Goal: Task Accomplishment & Management: Manage account settings

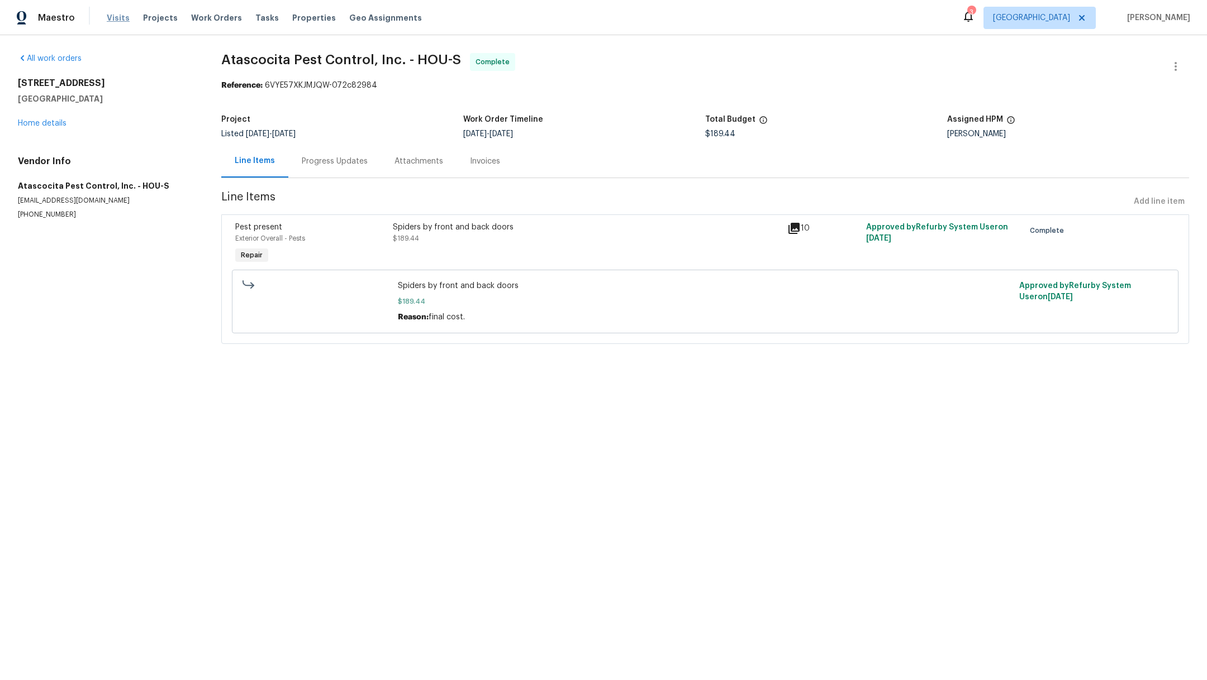
click at [116, 18] on span "Visits" at bounding box center [118, 17] width 23 height 11
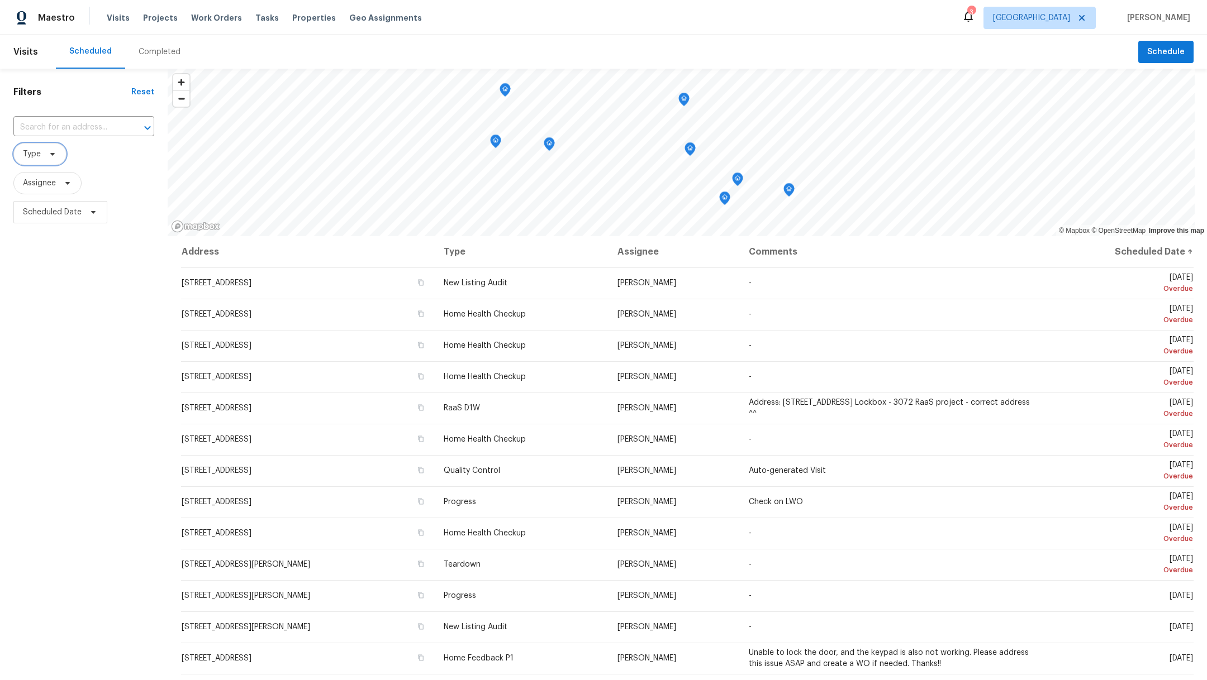
click at [39, 158] on span "Type" at bounding box center [32, 154] width 18 height 11
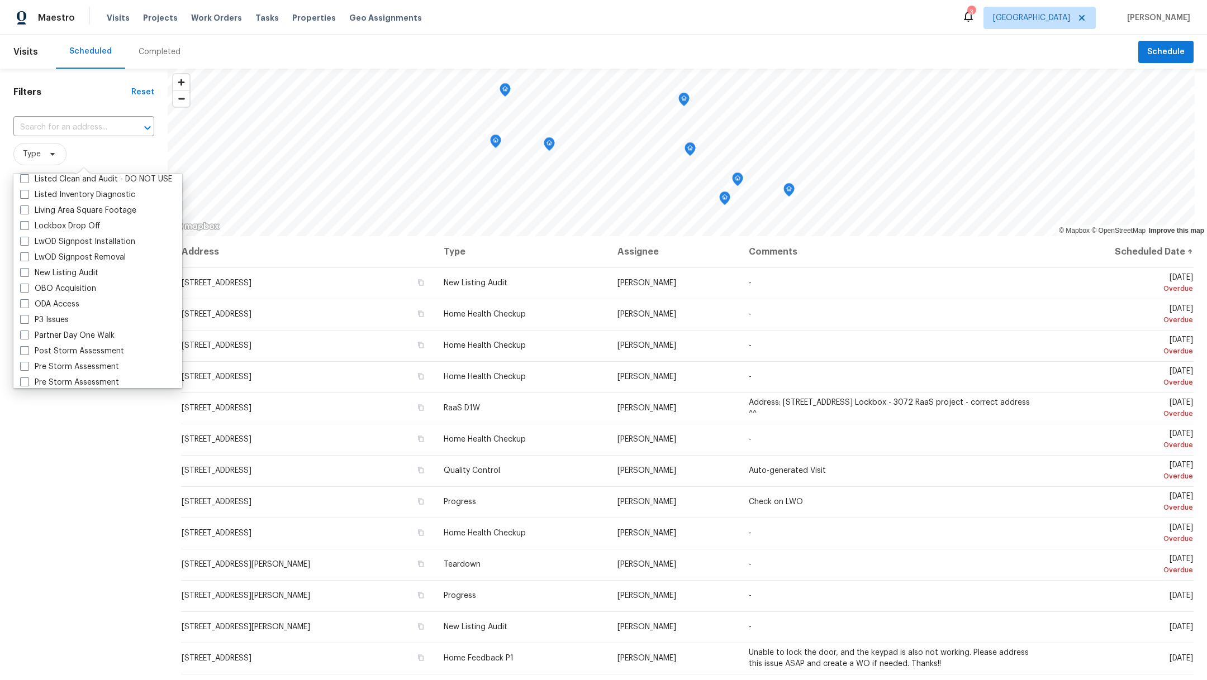
scroll to position [541, 0]
click at [26, 285] on span at bounding box center [24, 283] width 9 height 9
click at [26, 285] on input "New Listing Audit" at bounding box center [23, 282] width 7 height 7
checkbox input "true"
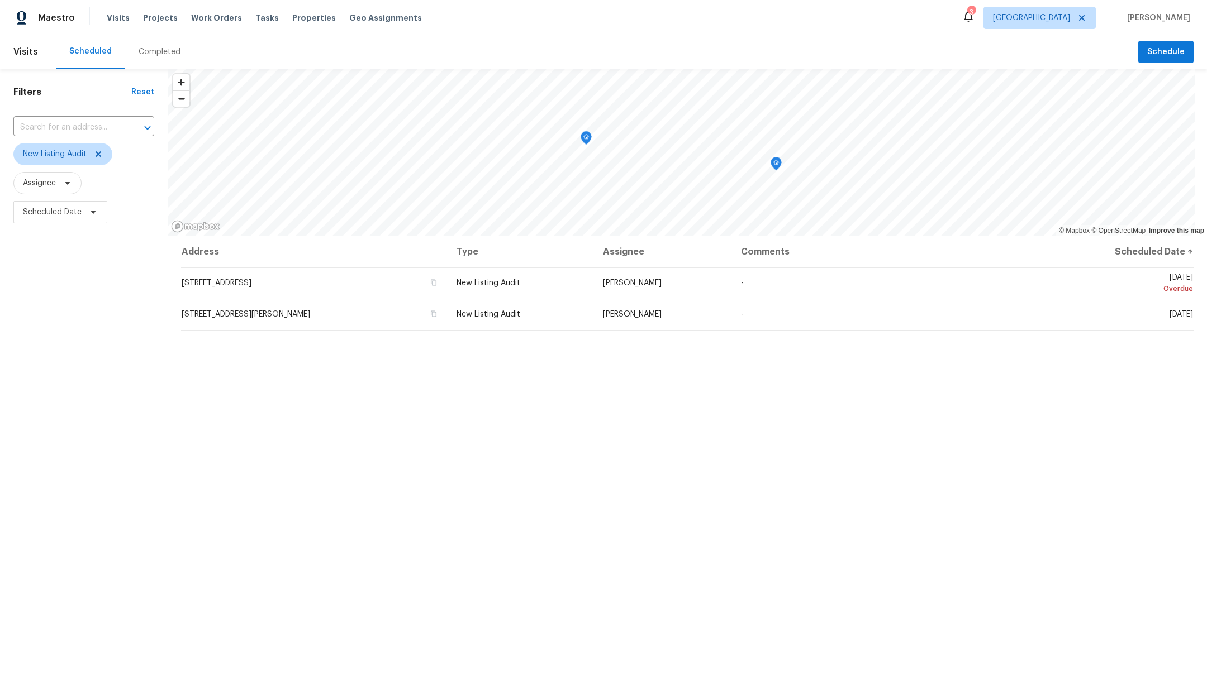
click at [51, 522] on div "Filters Reset ​ New Listing Audit Assignee Scheduled Date" at bounding box center [84, 425] width 168 height 712
click at [48, 184] on span "Assignee" at bounding box center [39, 183] width 33 height 11
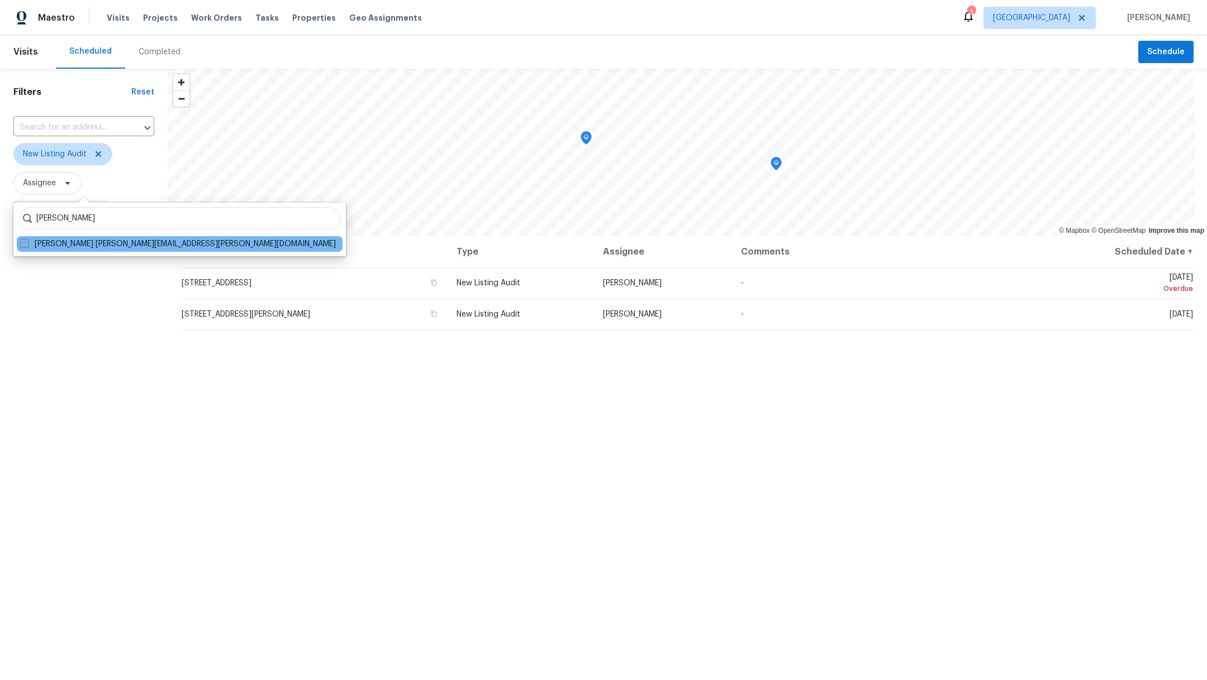
type input "steven rosas"
click at [23, 243] on span at bounding box center [24, 243] width 9 height 9
click at [23, 243] on input "Steven Rosas steven.rosas@opendoor.com" at bounding box center [23, 242] width 7 height 7
checkbox input "true"
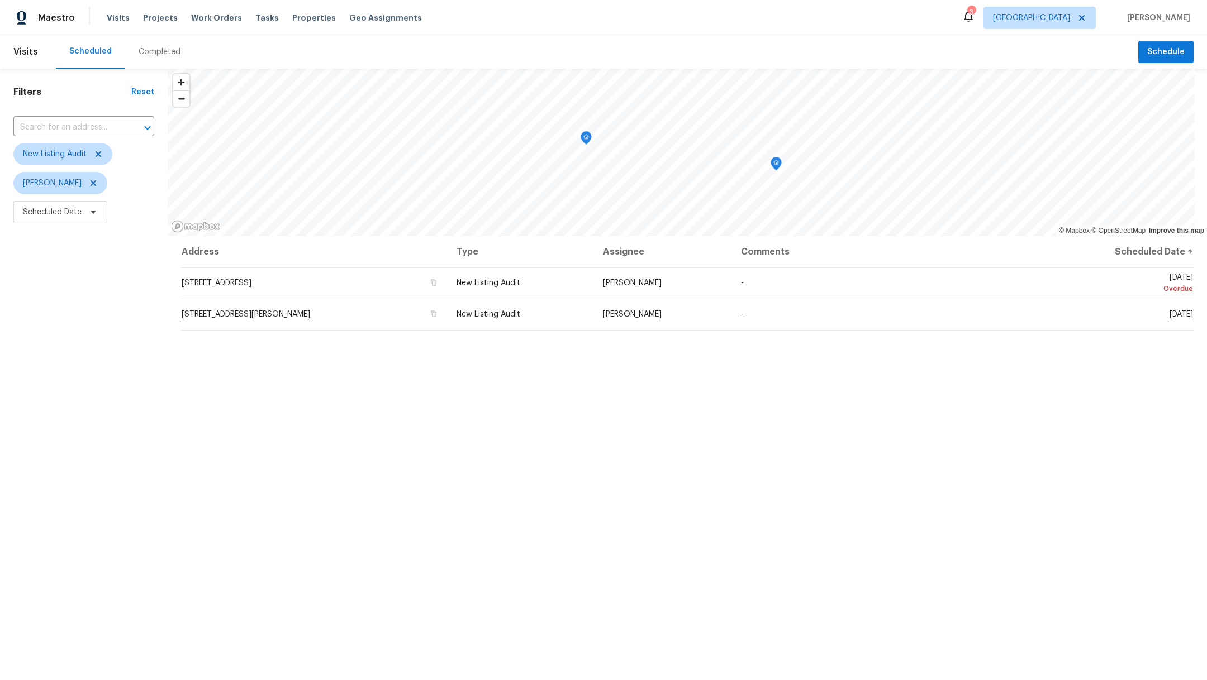
click at [146, 53] on div "Completed" at bounding box center [160, 51] width 42 height 11
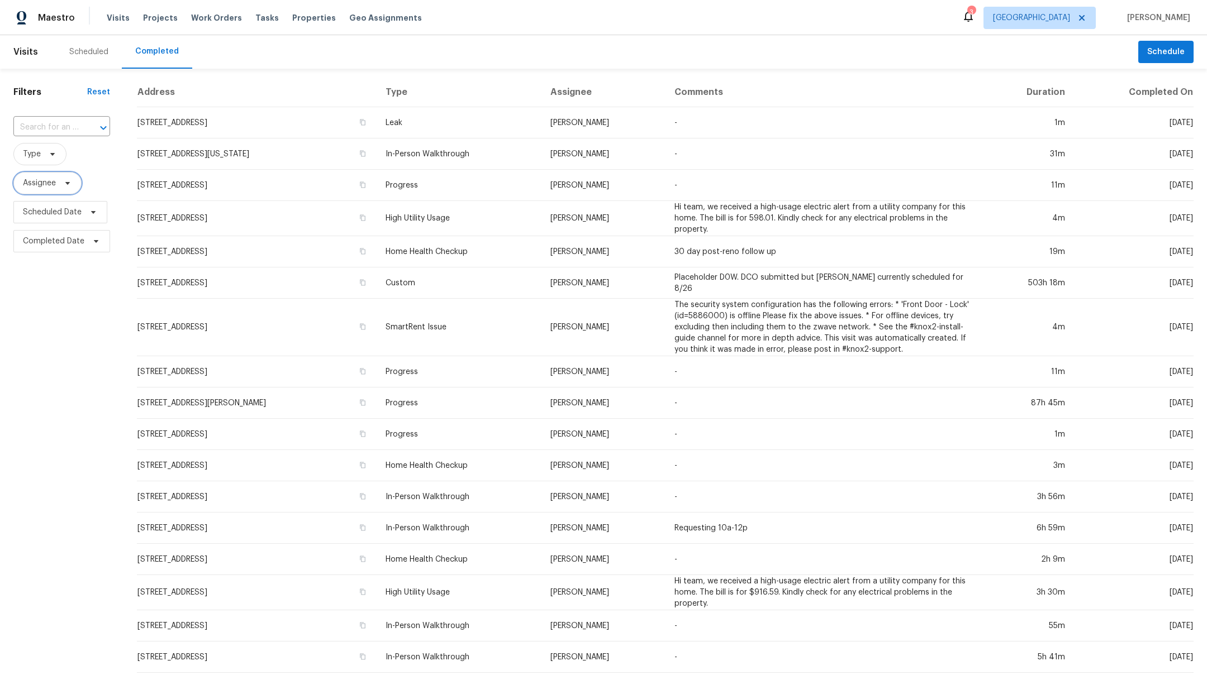
click at [46, 187] on span "Assignee" at bounding box center [39, 183] width 33 height 11
type input "steven rosas"
click at [23, 157] on span "Type" at bounding box center [32, 154] width 18 height 11
type input "new"
click at [22, 217] on span at bounding box center [24, 214] width 9 height 9
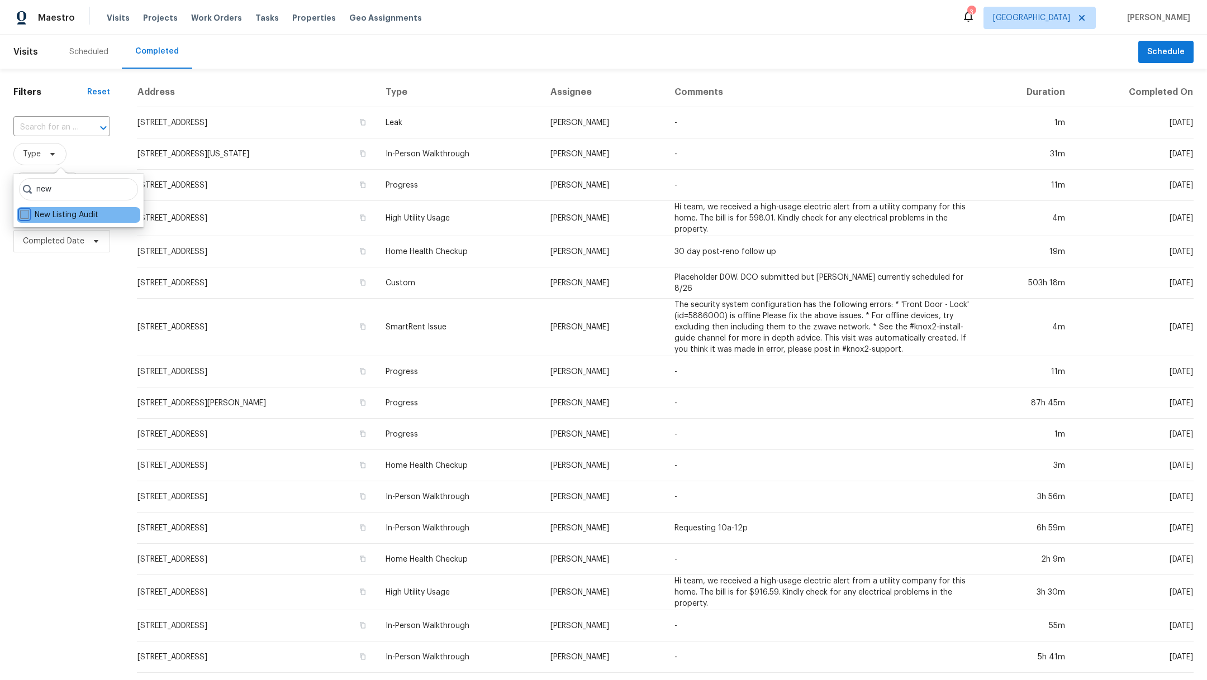
click at [22, 217] on input "New Listing Audit" at bounding box center [23, 212] width 7 height 7
checkbox input "true"
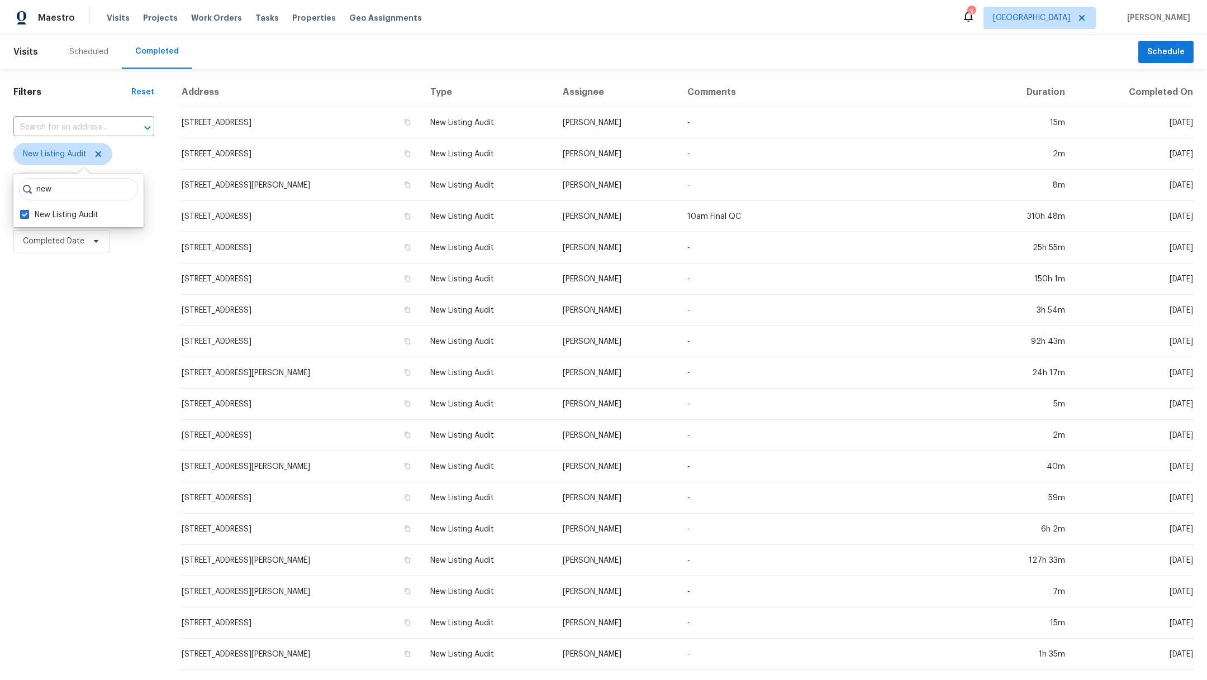
click at [52, 327] on div "Filters Reset ​ New Listing Audit Assignee Scheduled Date Completed Date" at bounding box center [84, 416] width 168 height 694
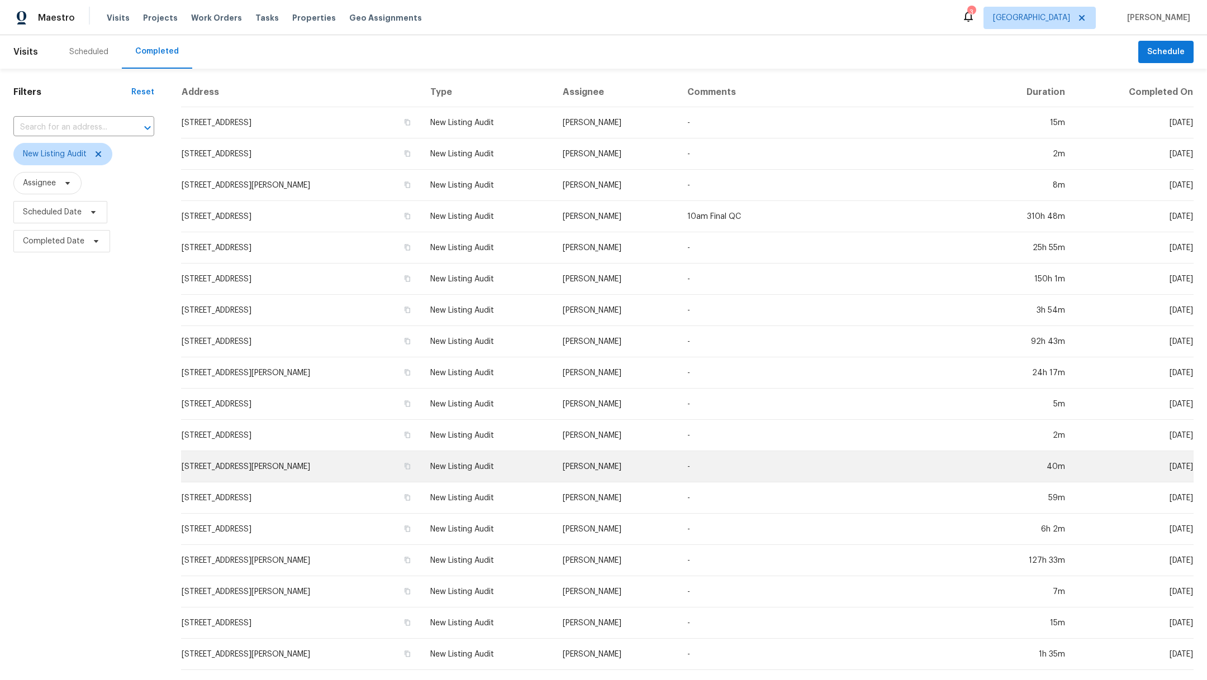
click at [217, 468] on td "[STREET_ADDRESS][PERSON_NAME]" at bounding box center [301, 466] width 240 height 31
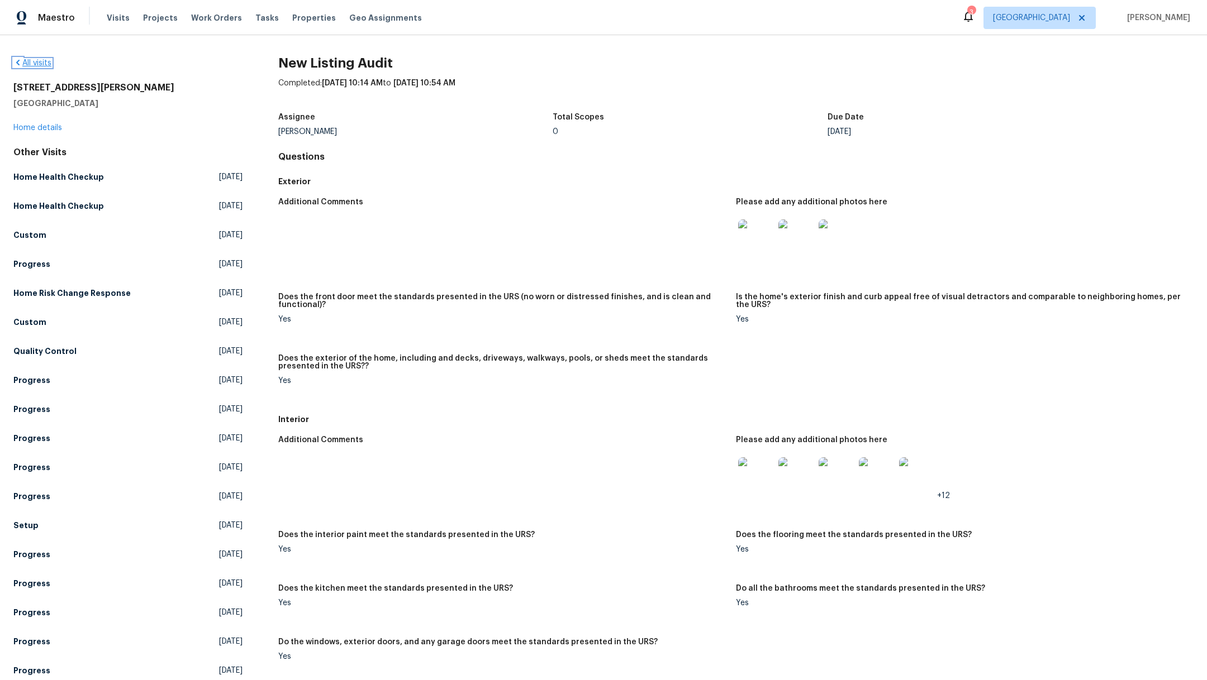
click at [30, 63] on link "All visits" at bounding box center [32, 63] width 38 height 8
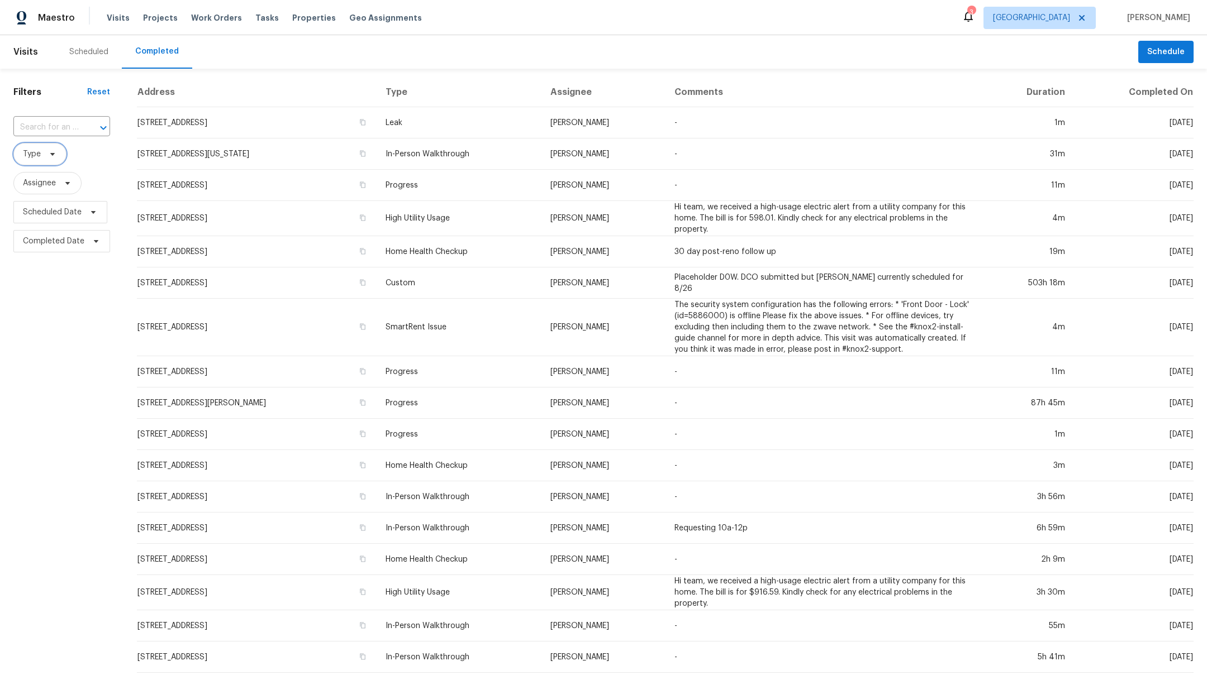
click at [30, 155] on span "Type" at bounding box center [32, 154] width 18 height 11
type input "new"
click at [26, 214] on span at bounding box center [24, 214] width 9 height 9
click at [26, 214] on input "New Listing Audit" at bounding box center [23, 212] width 7 height 7
checkbox input "true"
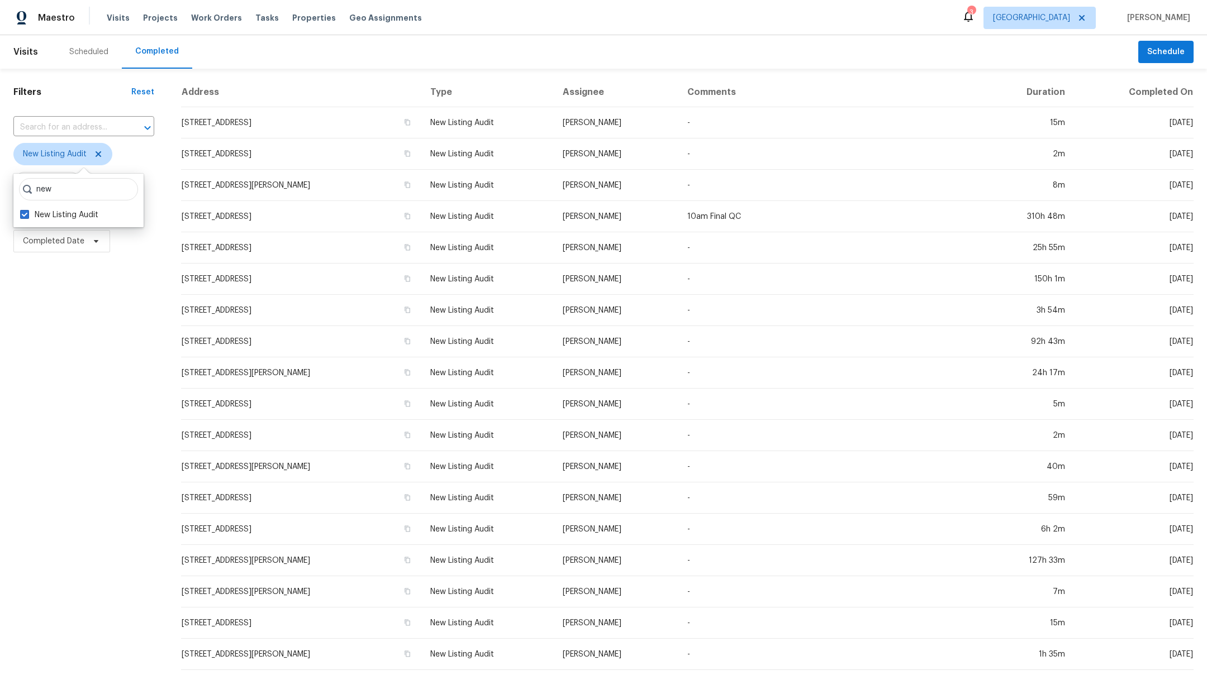
click at [33, 399] on div "Filters Reset ​ New Listing Audit Assignee Scheduled Date Completed Date" at bounding box center [84, 416] width 168 height 694
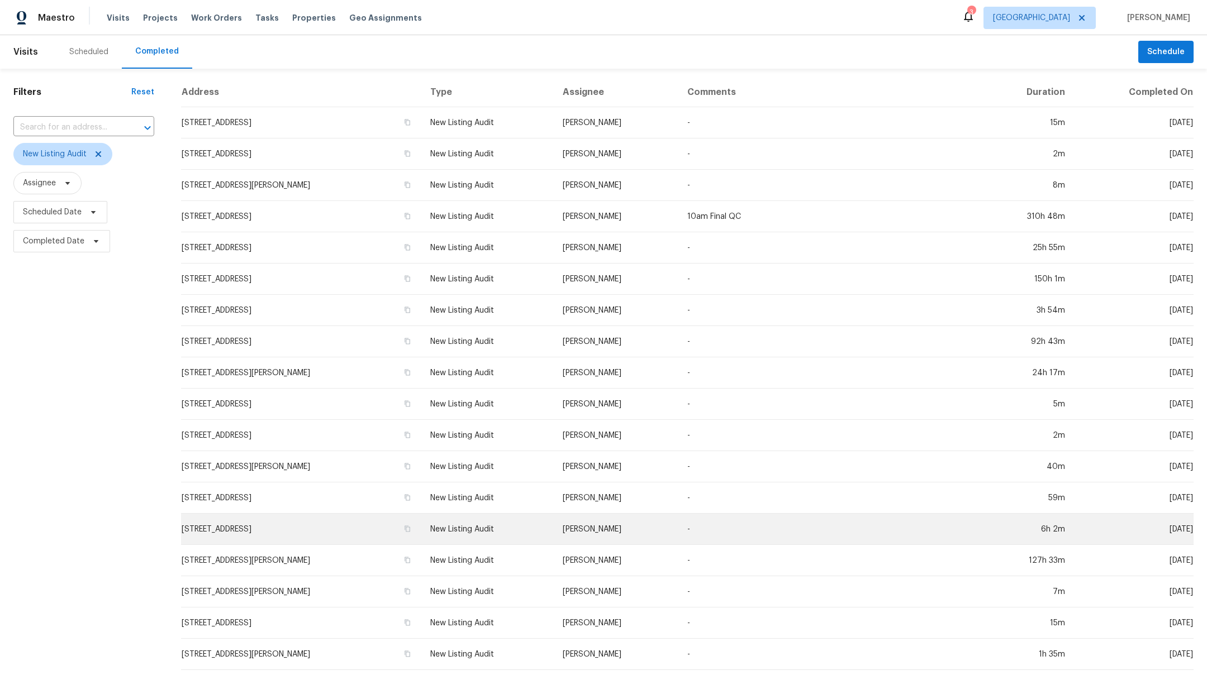
click at [308, 529] on td "[STREET_ADDRESS]" at bounding box center [301, 529] width 240 height 31
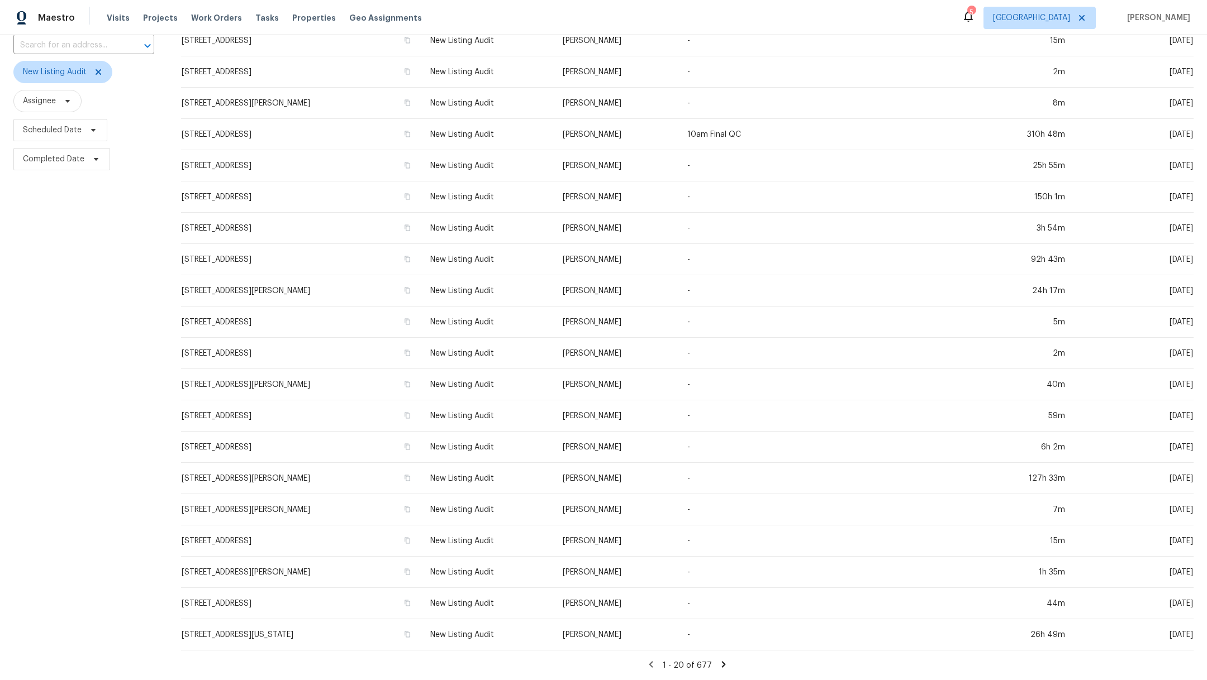
scroll to position [94, 0]
click at [66, 125] on span "Scheduled Date" at bounding box center [52, 130] width 59 height 11
click at [67, 160] on input "text" at bounding box center [75, 155] width 110 height 22
select select "8"
select select "2025"
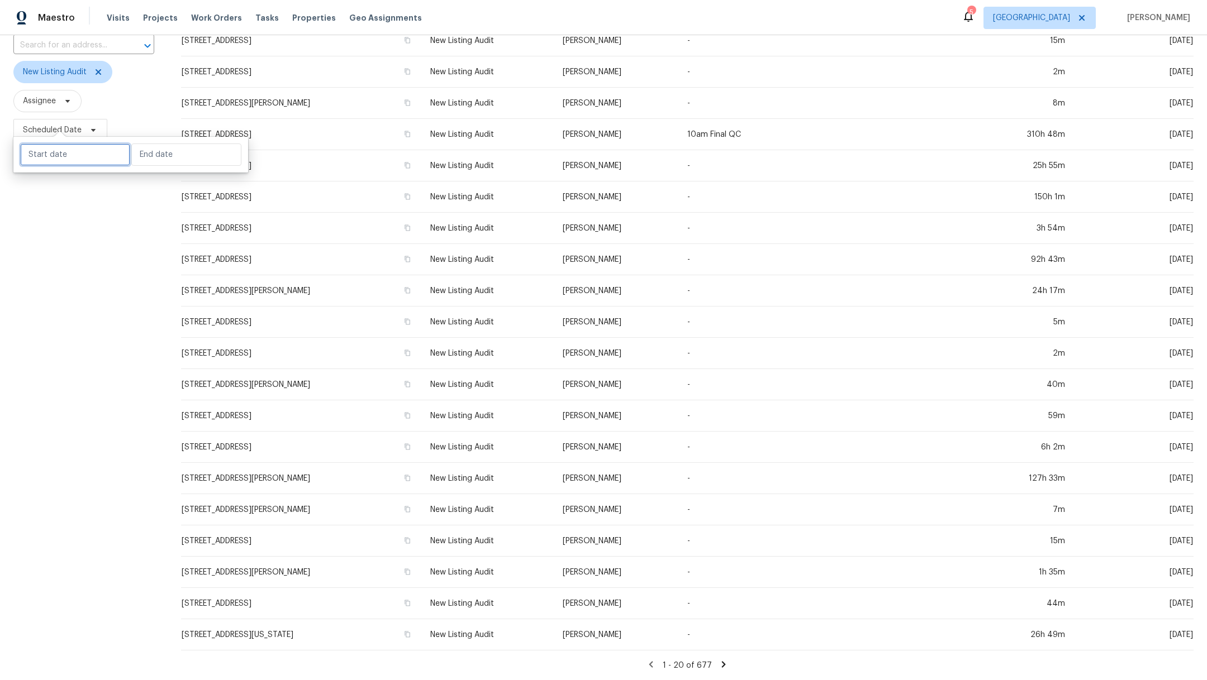
select select "9"
select select "2025"
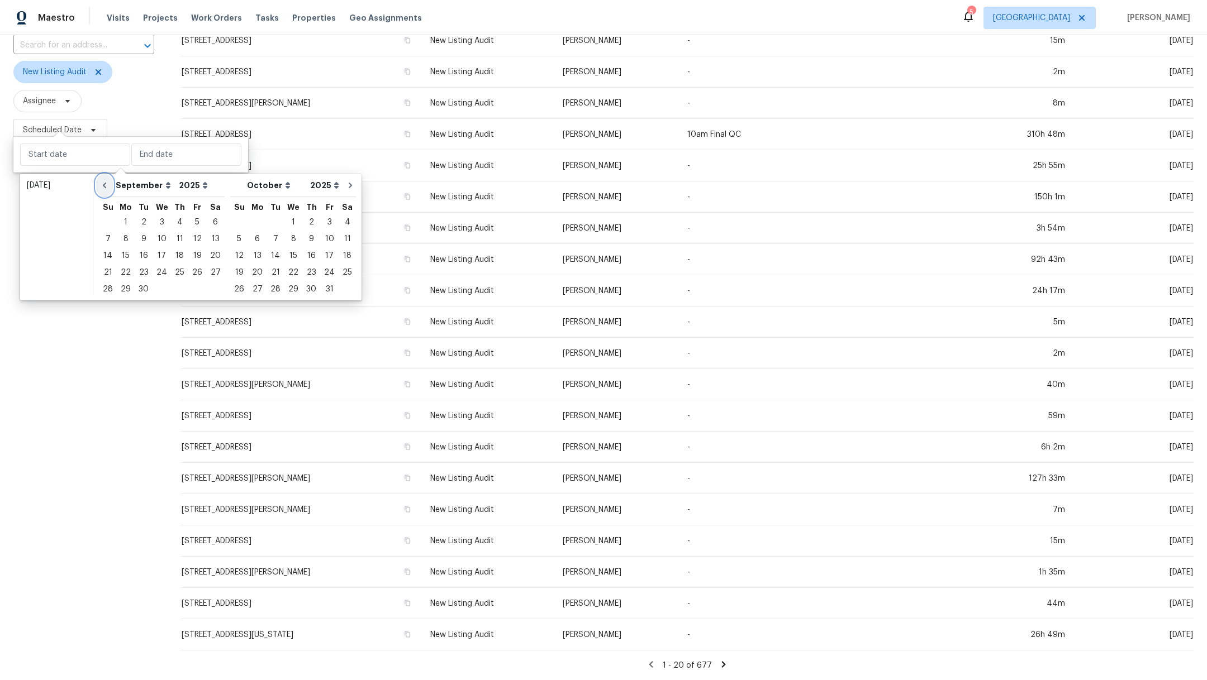
click at [102, 189] on icon "Go to previous month" at bounding box center [104, 185] width 9 height 9
select select "7"
select select "8"
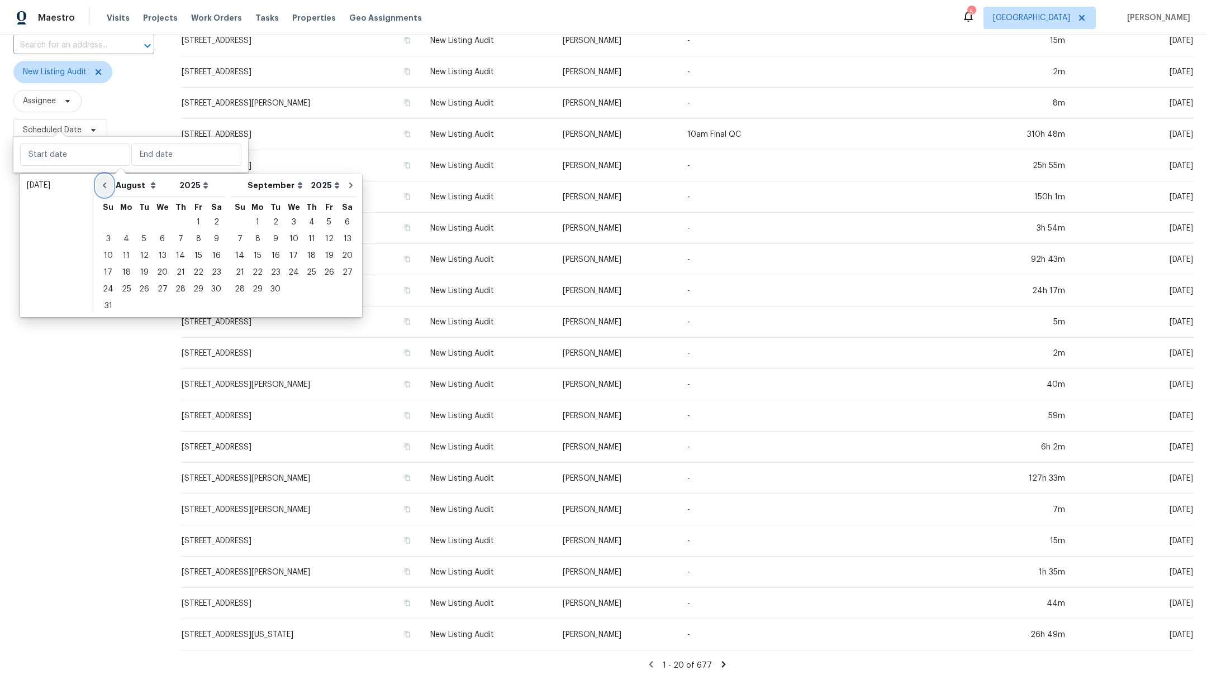
click at [102, 189] on icon "Go to previous month" at bounding box center [104, 185] width 9 height 9
select select "6"
select select "7"
click at [102, 189] on icon "Go to previous month" at bounding box center [104, 185] width 9 height 9
select select "5"
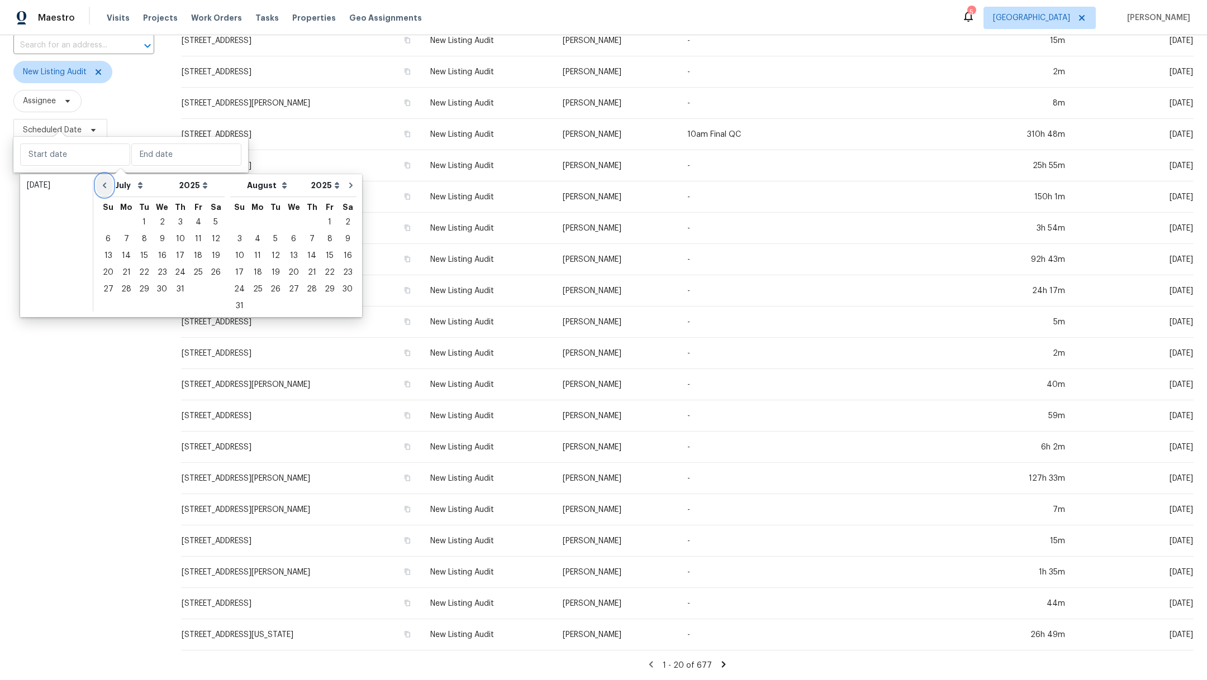
select select "6"
click at [102, 189] on icon "Go to previous month" at bounding box center [104, 185] width 9 height 9
select select "4"
select select "5"
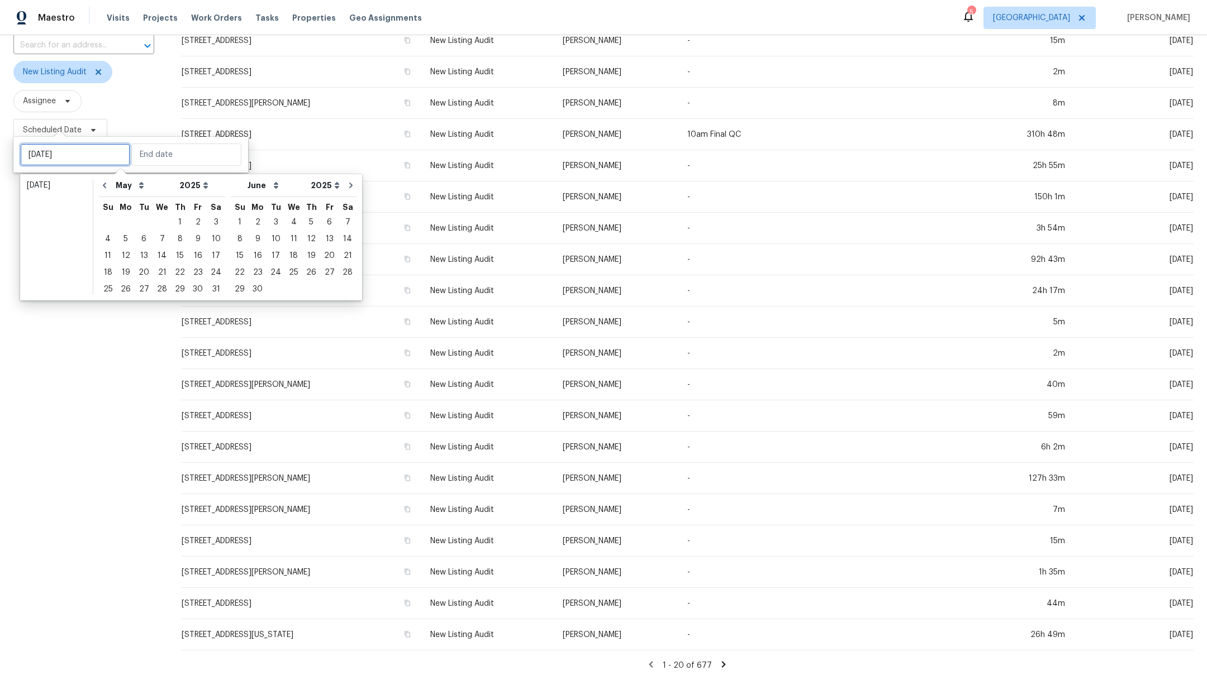
type input "Tue, May 27"
click at [106, 290] on div "25" at bounding box center [108, 290] width 18 height 16
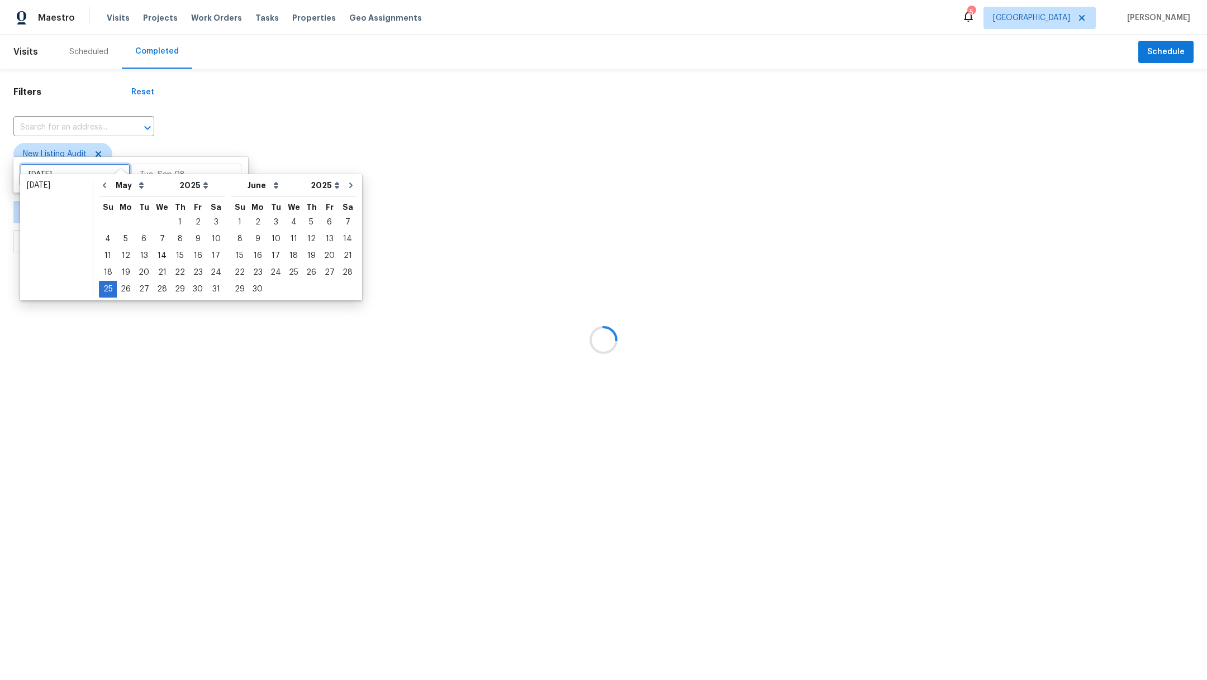
type input "Sun, May 11"
type input "Sun, May 25"
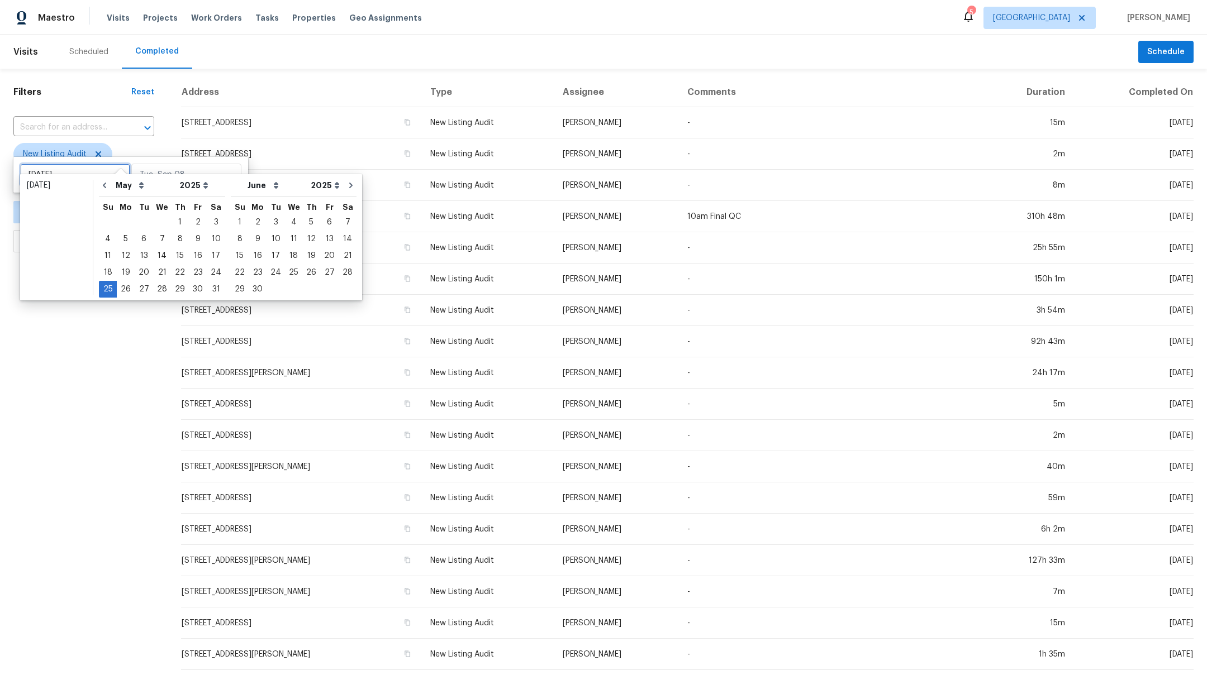
type input "Fri, May 23"
type input "Sun, May 25"
click at [122, 466] on div "Filters Reset ​ New Listing Audit Assignee Sun, May 25 - ∞ Completed Date" at bounding box center [84, 416] width 168 height 694
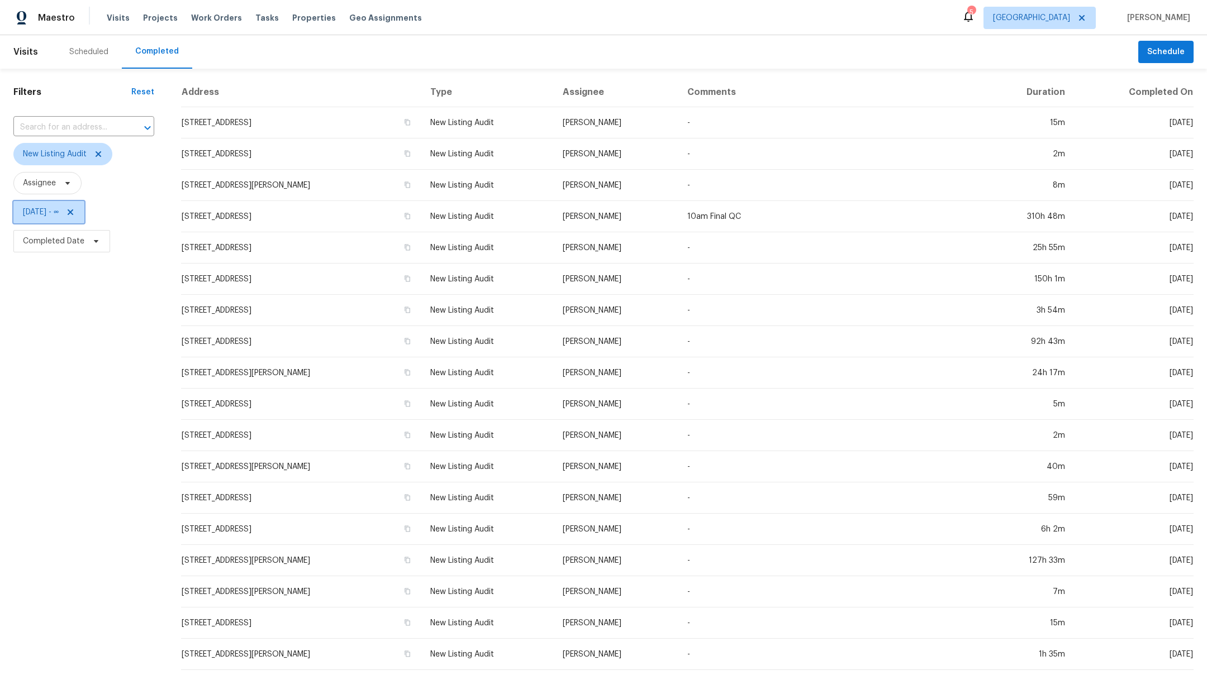
click at [59, 213] on span "Sun, May 25 - ∞" at bounding box center [41, 212] width 36 height 11
select select "4"
select select "2025"
select select "5"
select select "2025"
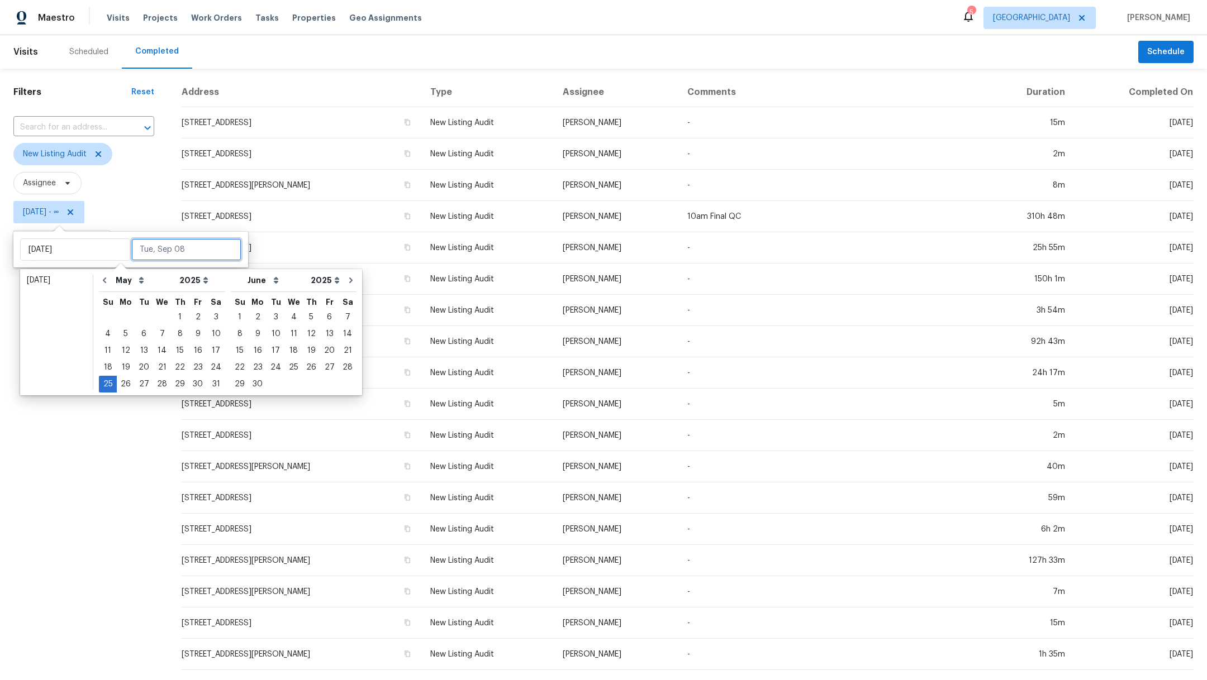
click at [171, 247] on input "text" at bounding box center [186, 250] width 110 height 22
click at [346, 282] on icon "Go to next month" at bounding box center [350, 280] width 9 height 9
select select "5"
select select "6"
click at [346, 282] on icon "Go to next month" at bounding box center [350, 280] width 9 height 9
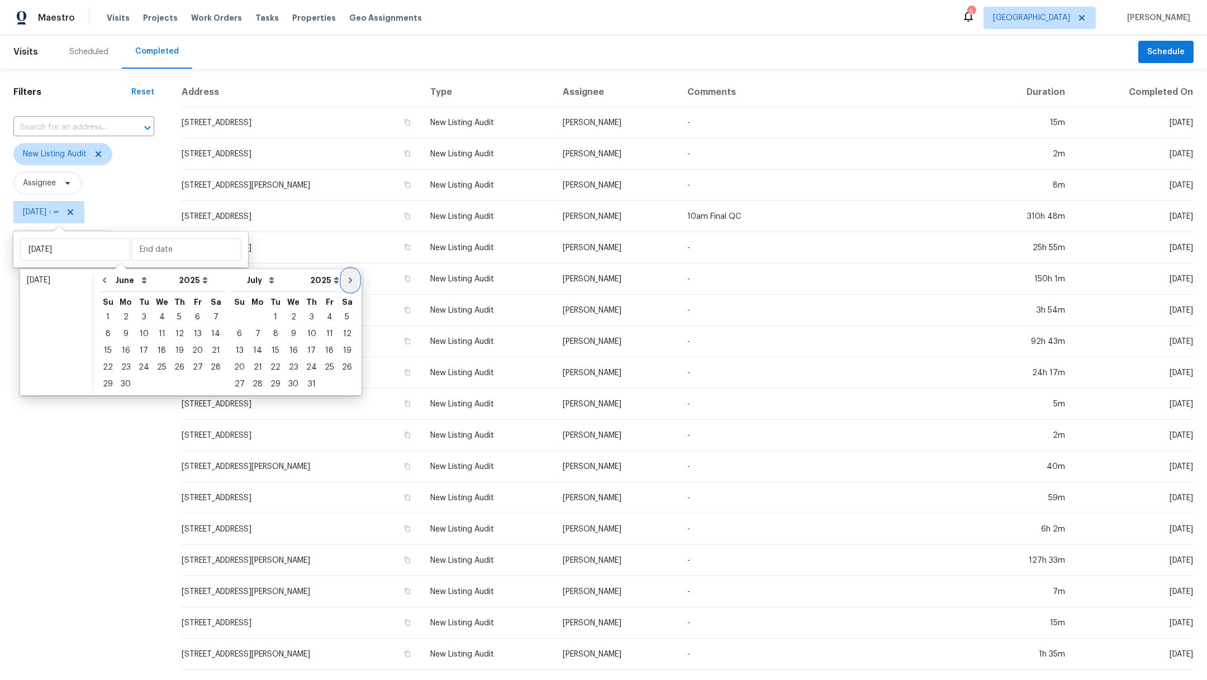
select select "6"
select select "7"
click at [346, 282] on icon "Go to next month" at bounding box center [350, 280] width 9 height 9
select select "7"
select select "8"
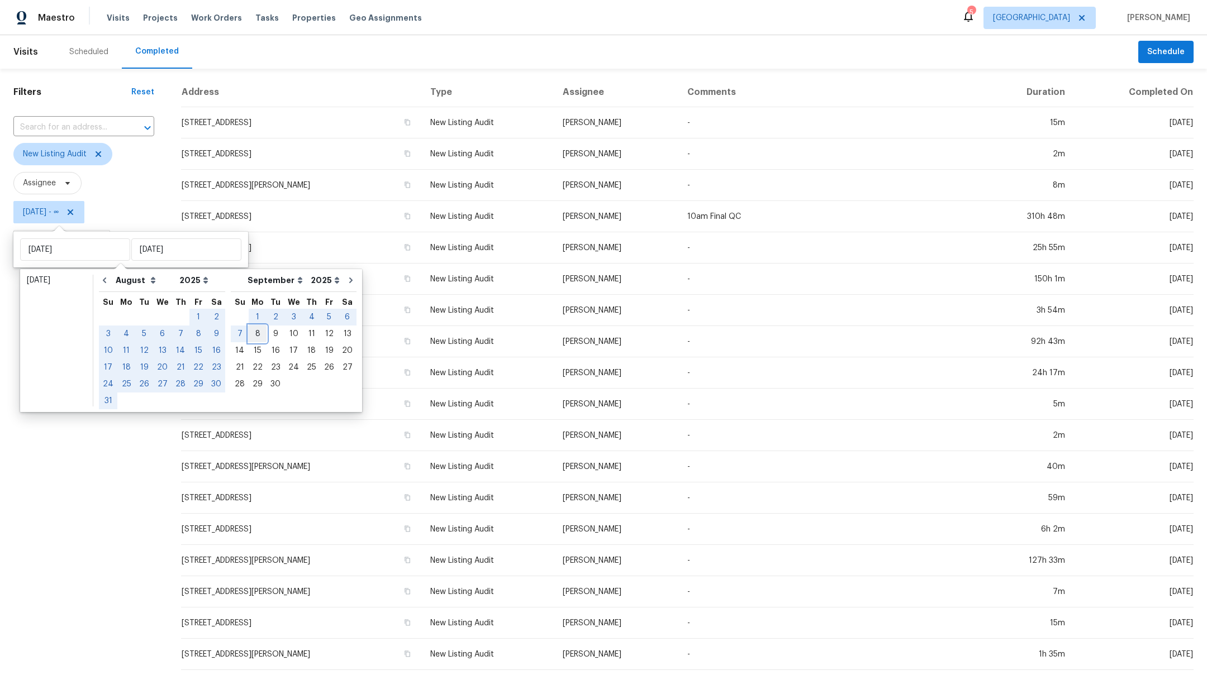
click at [250, 335] on div "8" at bounding box center [258, 334] width 18 height 16
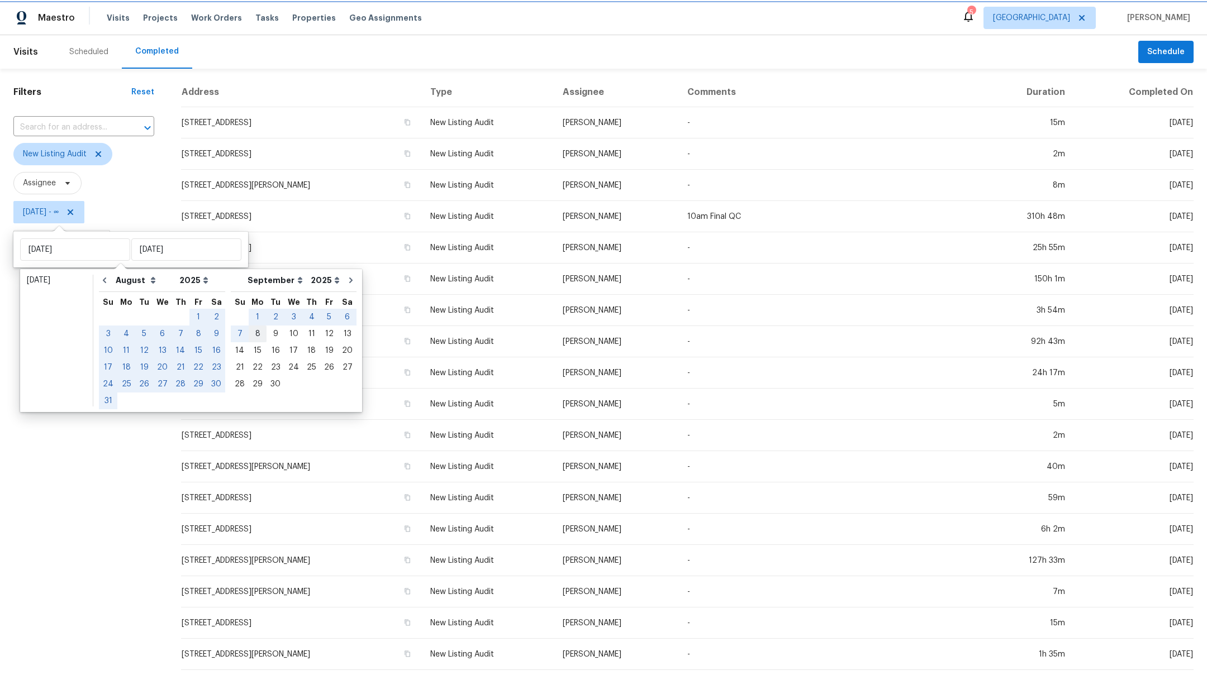
type input "Mon, Sep 08"
select select "4"
select select "5"
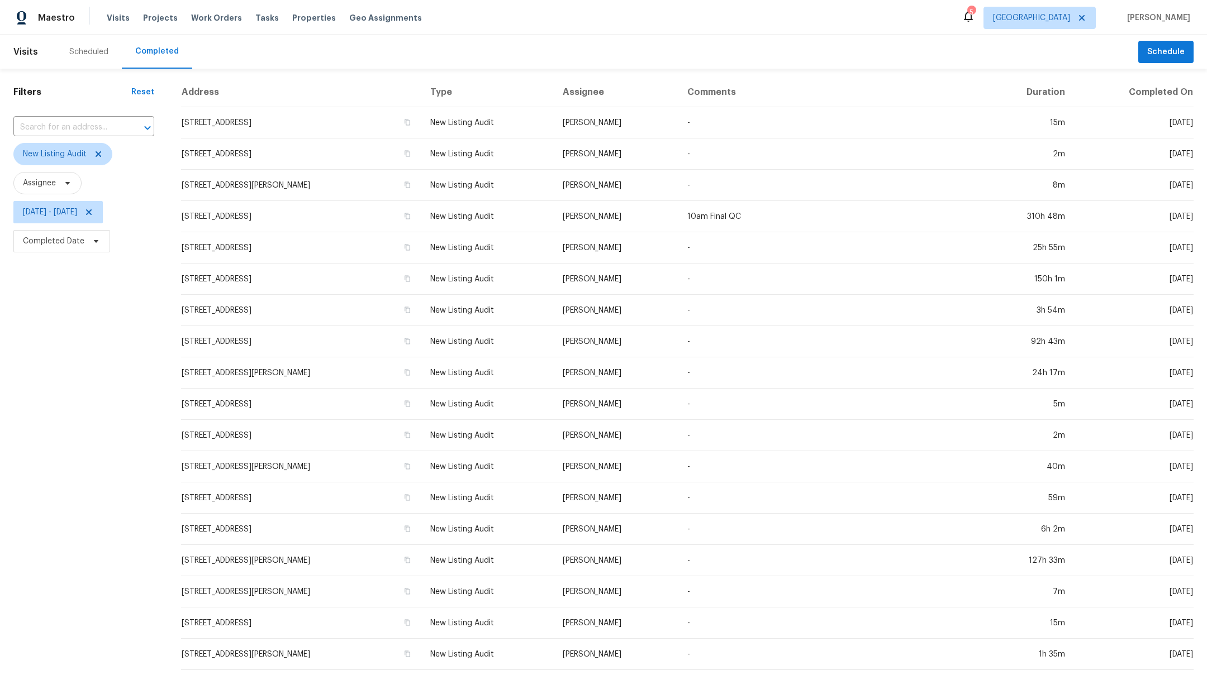
click at [123, 485] on div "Filters Reset ​ New Listing Audit Assignee Sun, May 25 - Mon, Sep 08 Completed …" at bounding box center [84, 416] width 168 height 694
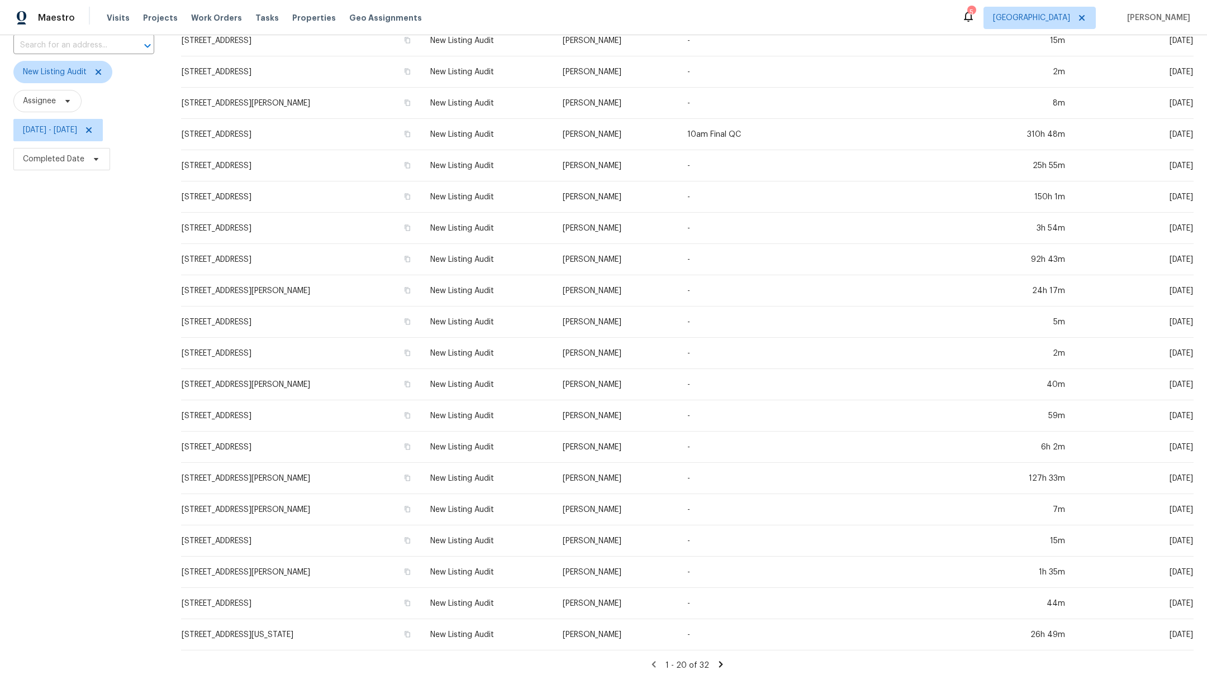
scroll to position [94, 0]
click at [719, 661] on icon at bounding box center [721, 664] width 4 height 6
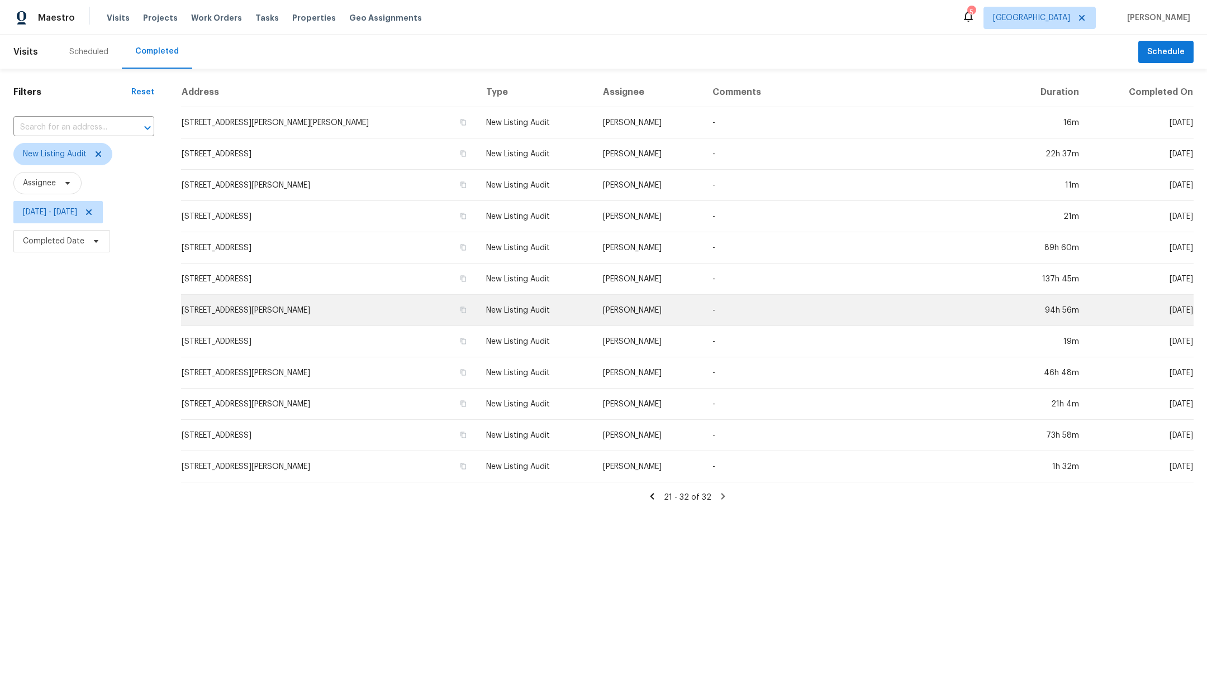
click at [284, 305] on td "7007 Madison Trl, Houston, TX 77084" at bounding box center [329, 310] width 296 height 31
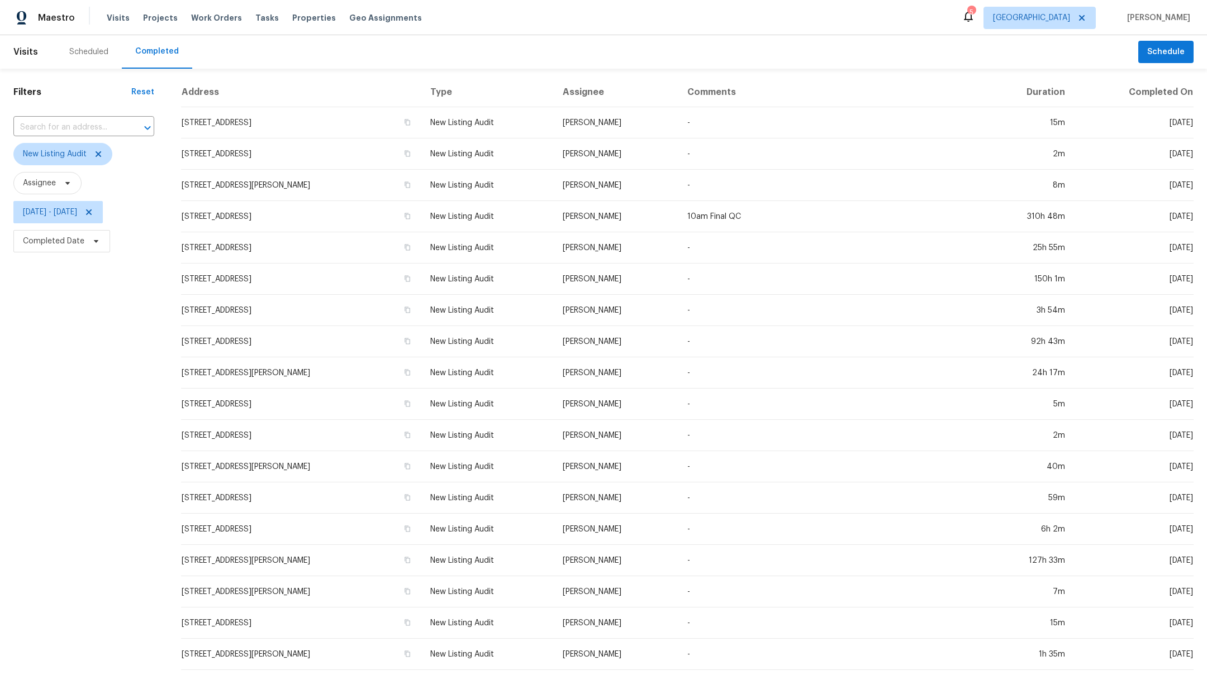
scroll to position [94, 0]
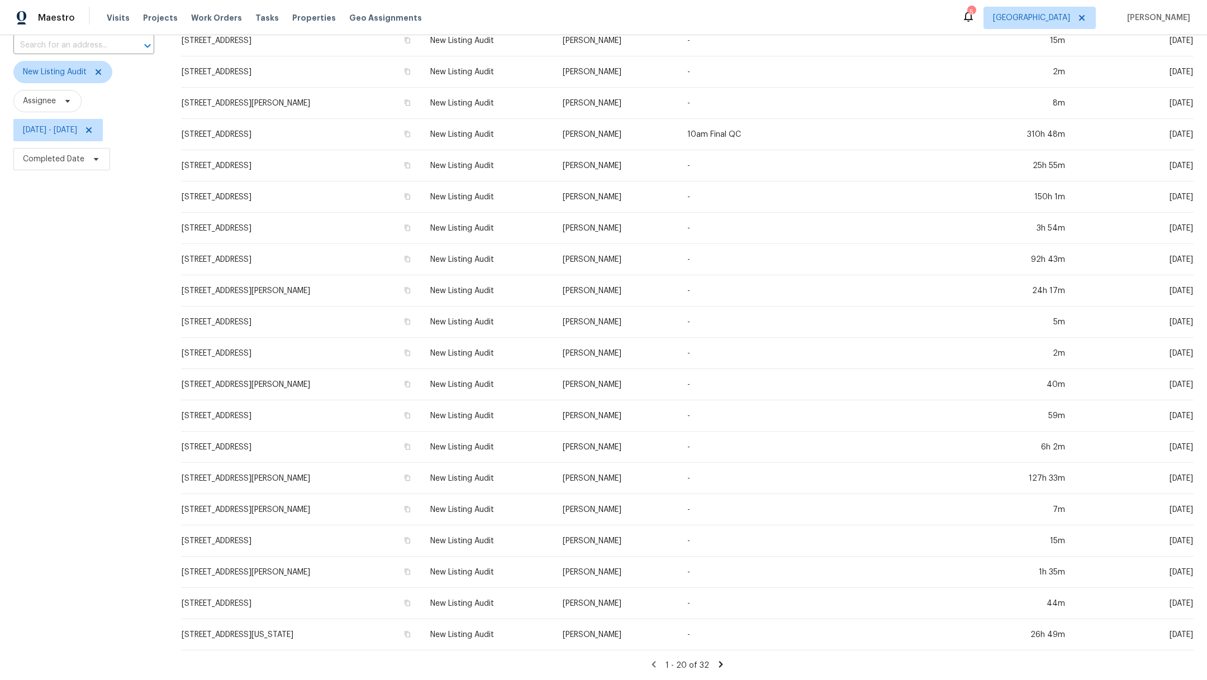
click at [719, 661] on icon at bounding box center [721, 664] width 4 height 6
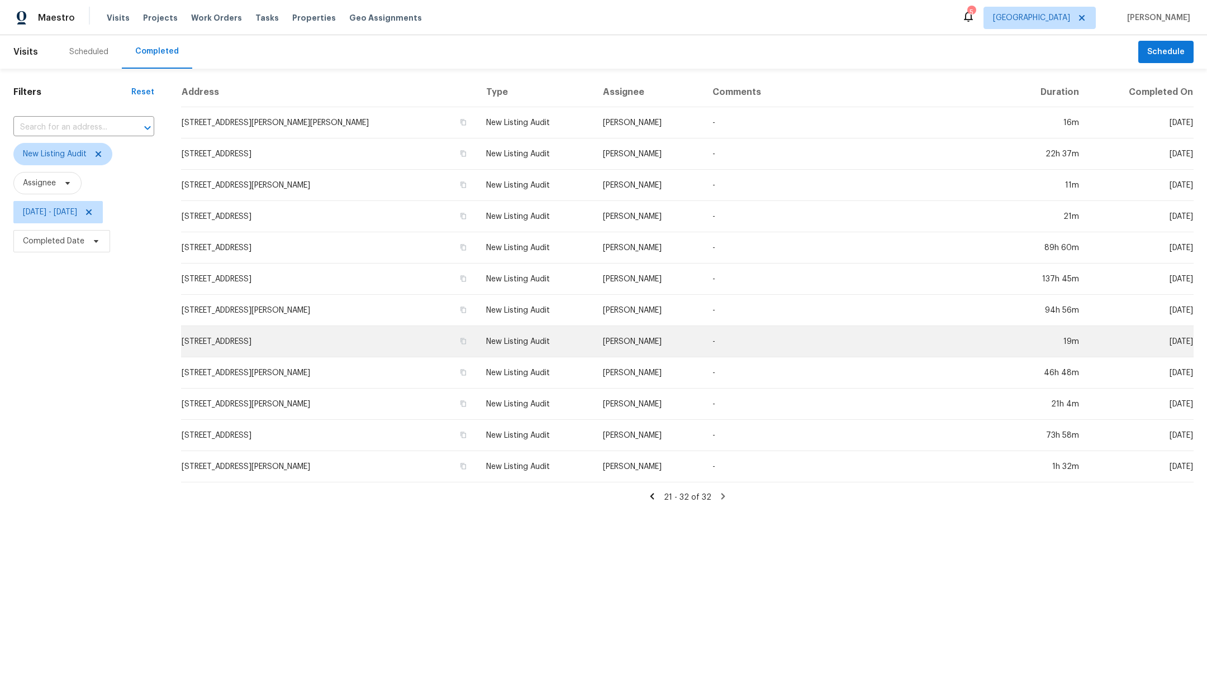
click at [269, 341] on td "[STREET_ADDRESS]" at bounding box center [329, 341] width 296 height 31
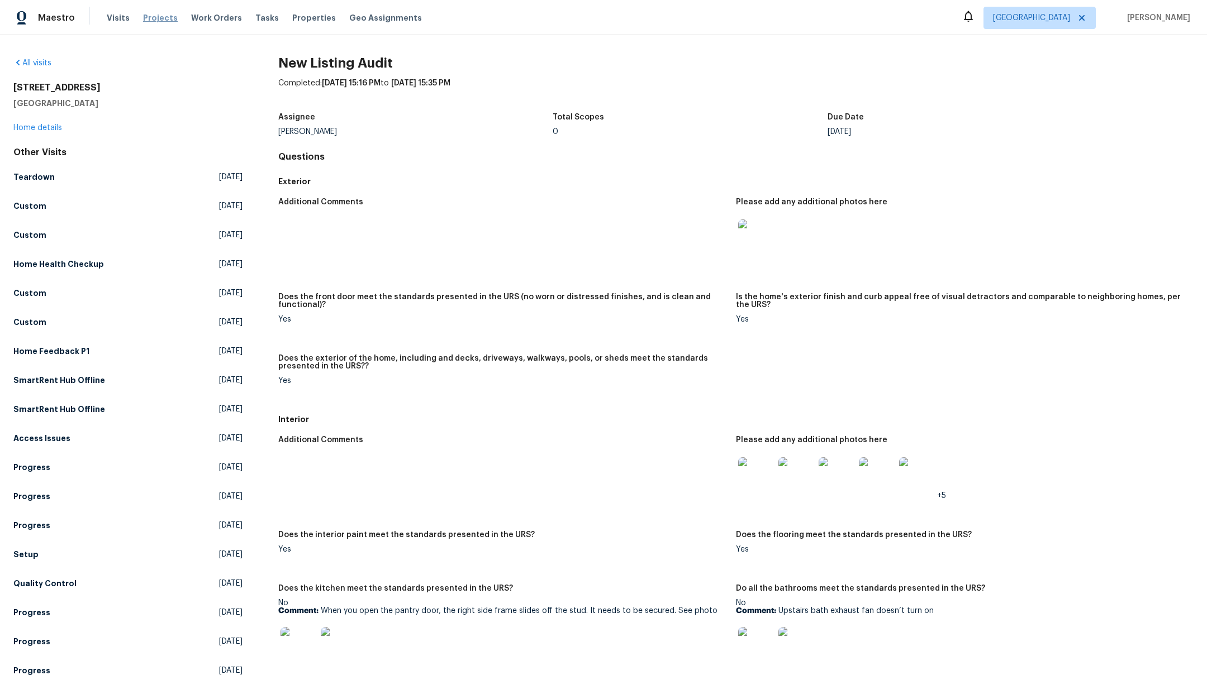
click at [152, 20] on span "Projects" at bounding box center [160, 17] width 35 height 11
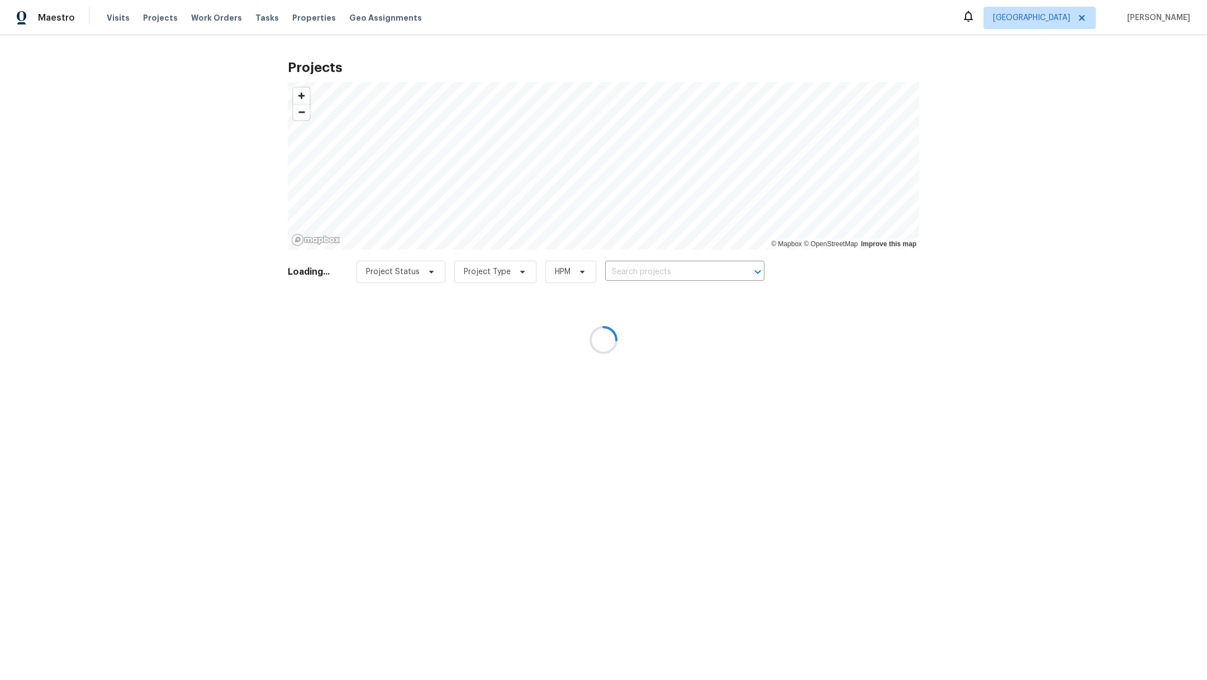
click at [660, 268] on div at bounding box center [603, 340] width 1207 height 680
click at [637, 272] on div at bounding box center [603, 340] width 1207 height 680
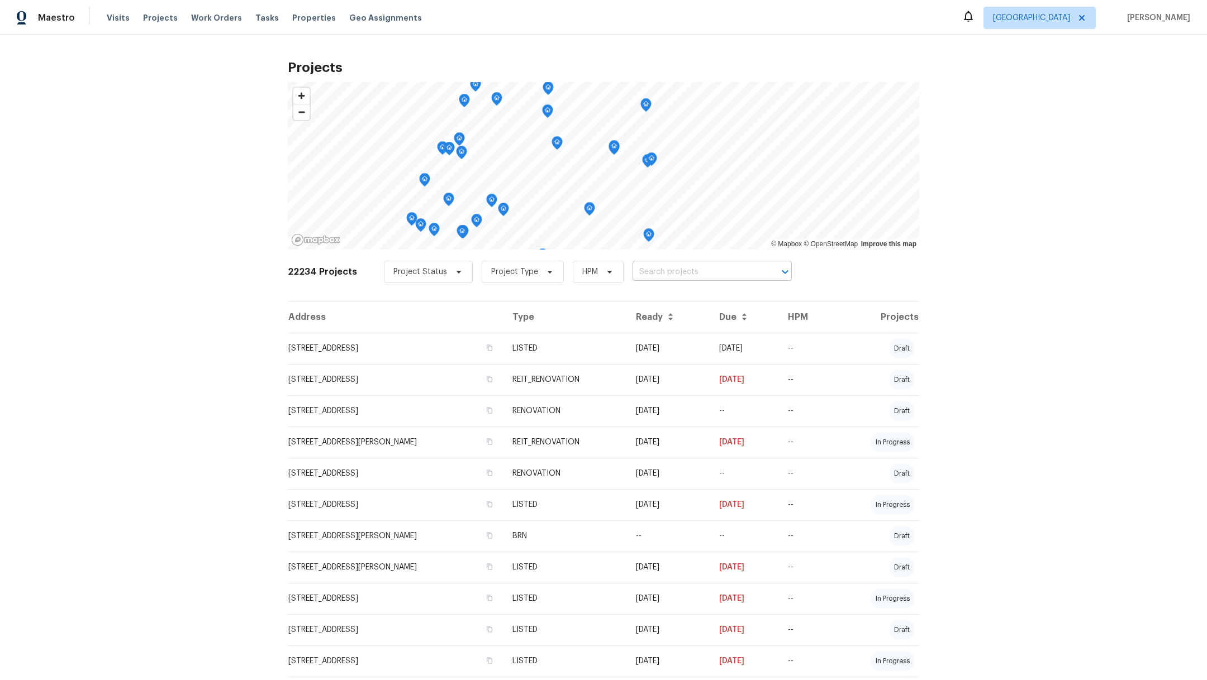
click at [638, 273] on input "text" at bounding box center [696, 272] width 128 height 17
type input "29002"
click at [638, 296] on li "29002 Jacobs River Dr, Katy, TX 77494" at bounding box center [699, 296] width 163 height 18
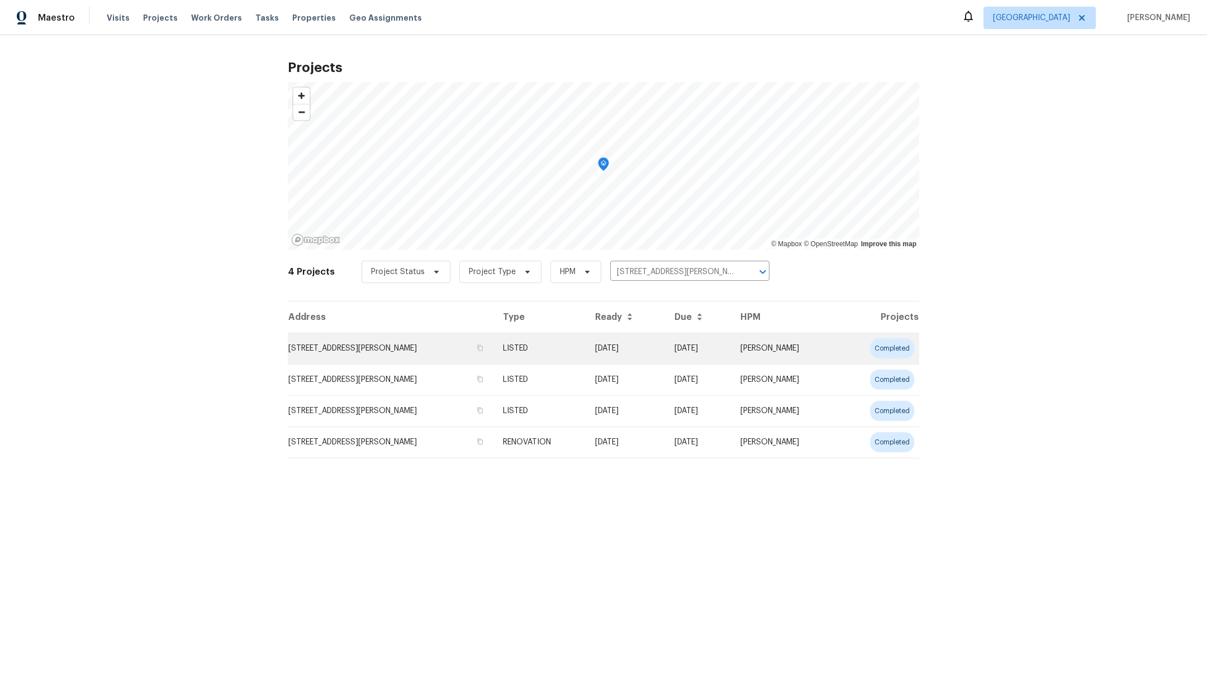
click at [365, 347] on td "29002 Jacobs River Dr, Katy, TX 77494" at bounding box center [391, 348] width 206 height 31
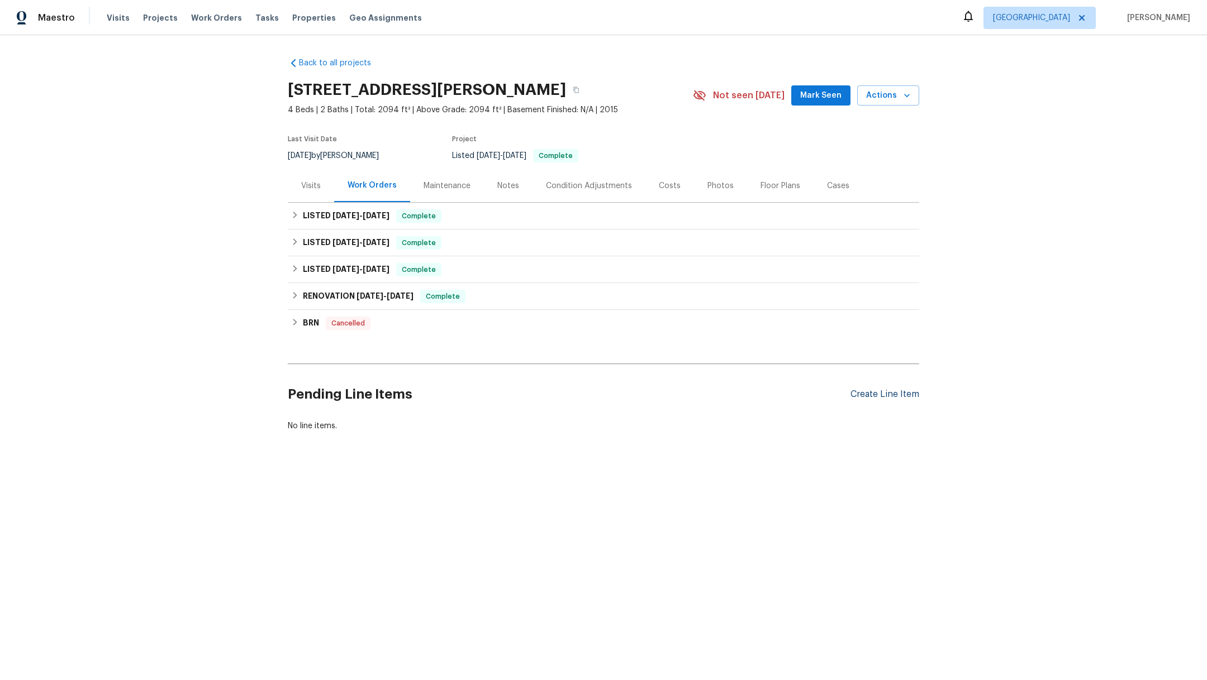
click at [885, 390] on div "Create Line Item" at bounding box center [884, 394] width 69 height 11
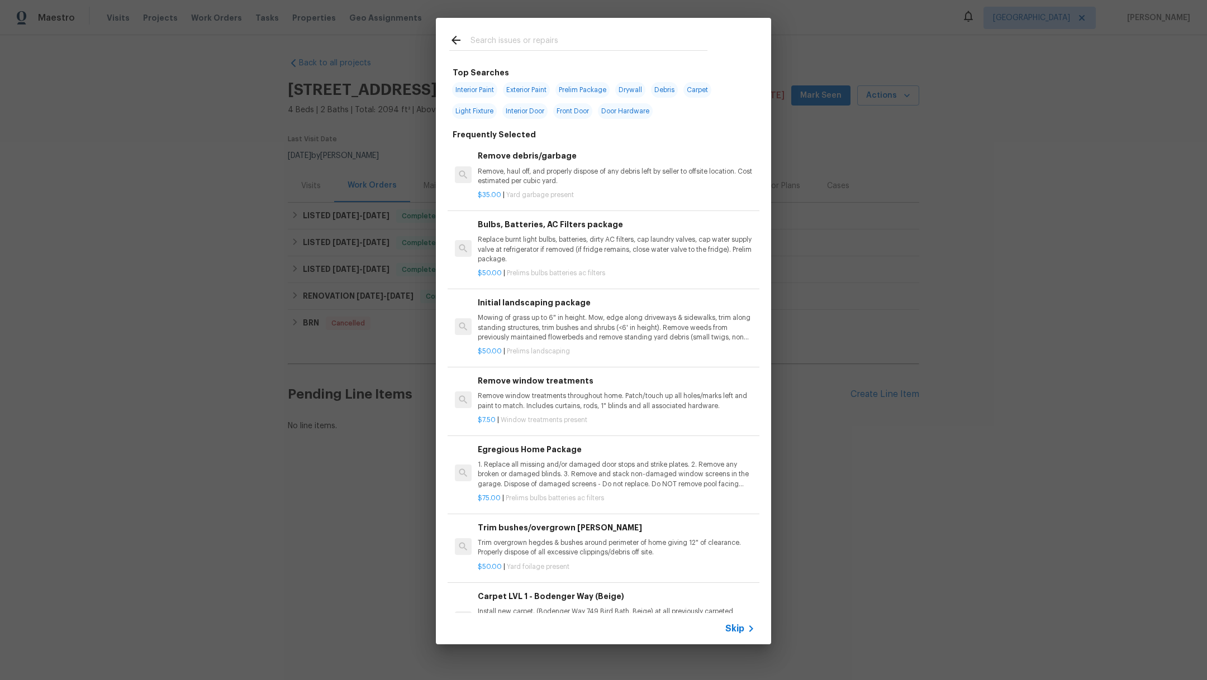
click at [492, 41] on input "text" at bounding box center [588, 42] width 237 height 17
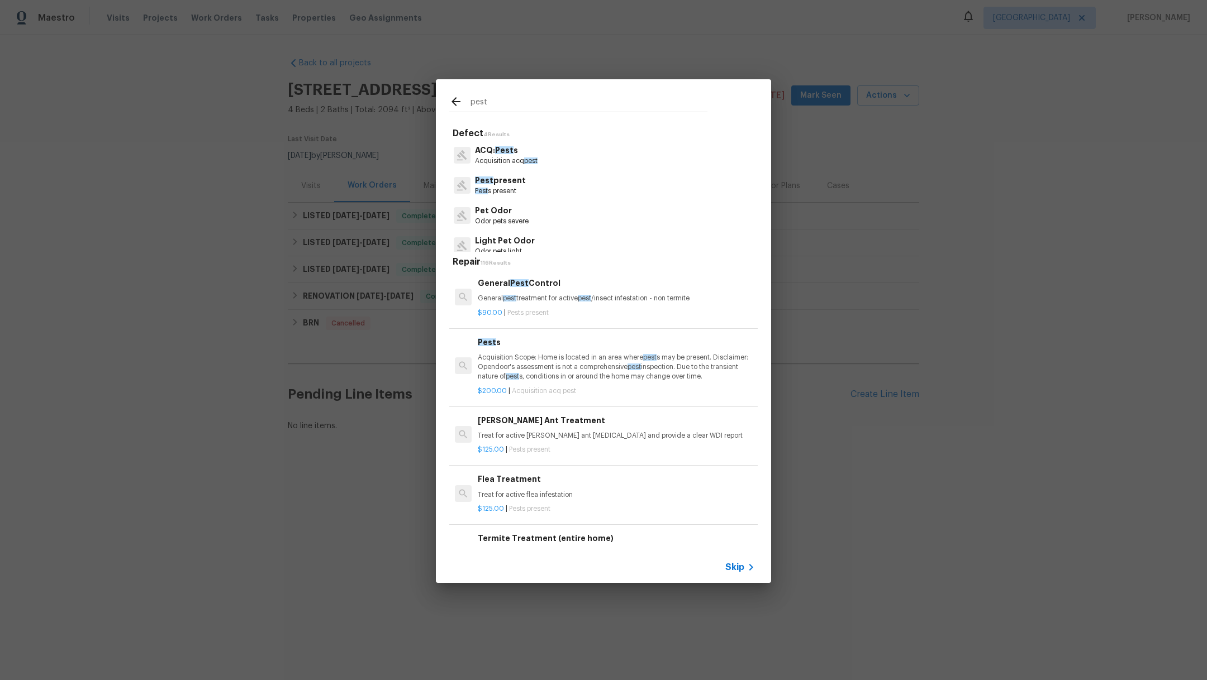
type input "pest"
click at [499, 189] on p "Pest s present" at bounding box center [500, 191] width 51 height 9
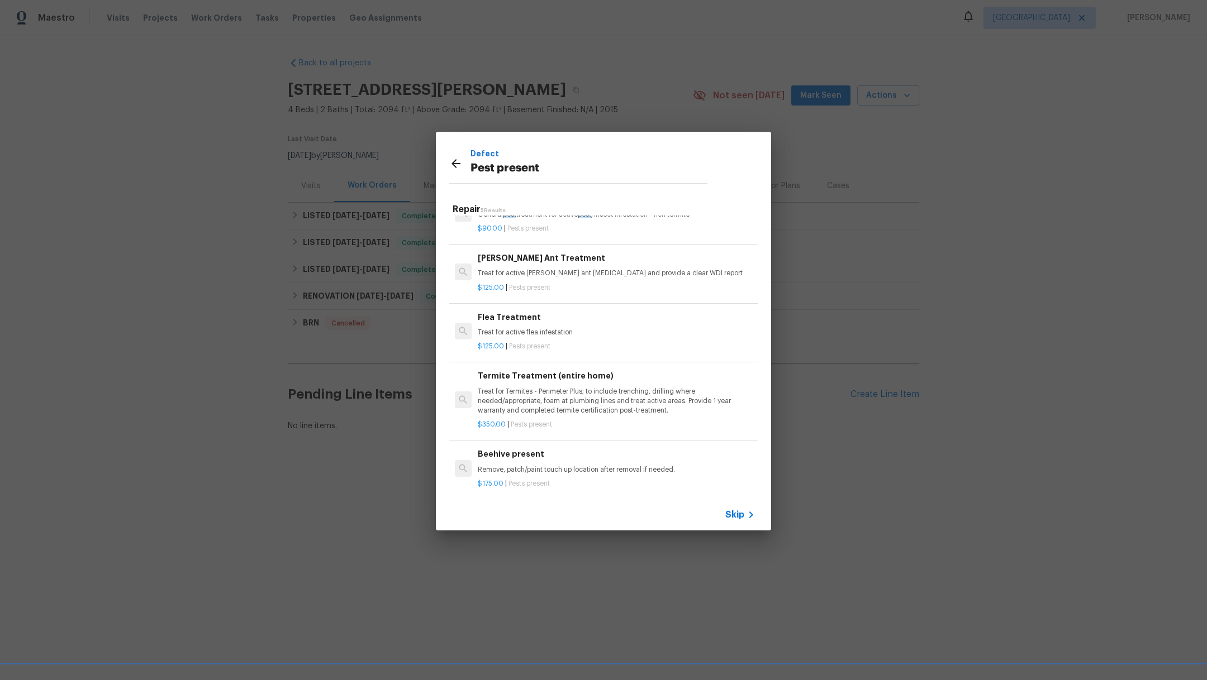
scroll to position [49, 0]
click at [664, 474] on p "$175.00 | Pests present" at bounding box center [616, 478] width 277 height 9
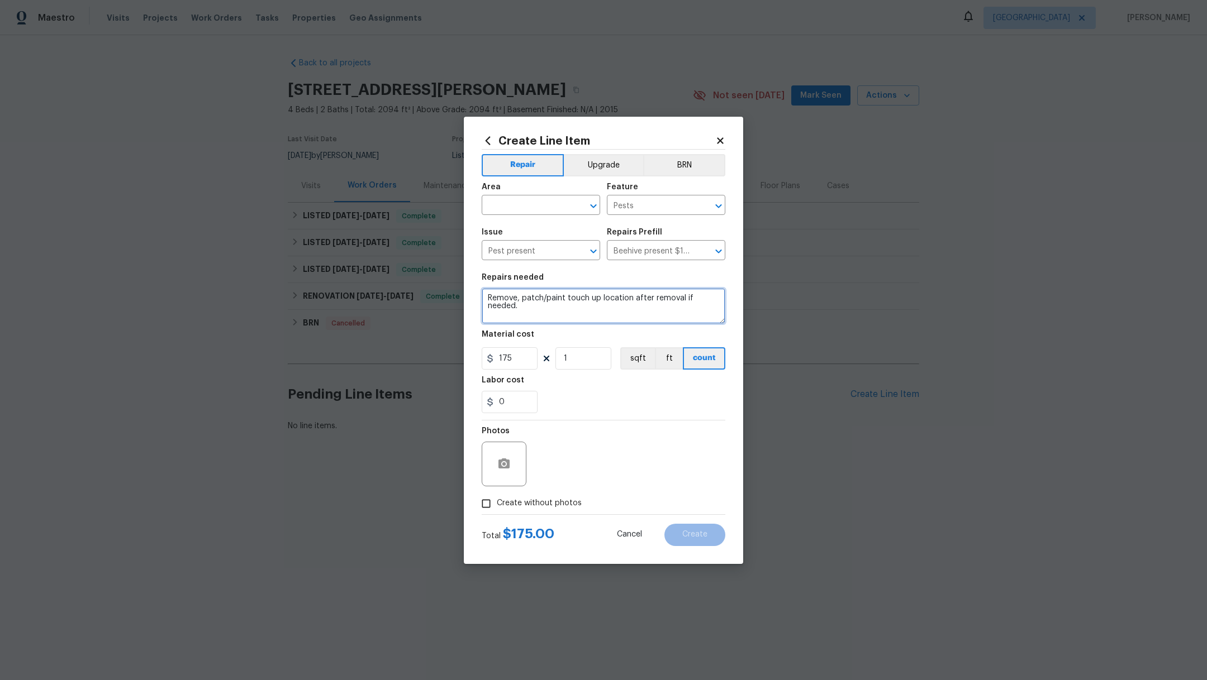
drag, startPoint x: 523, startPoint y: 309, endPoint x: 485, endPoint y: 293, distance: 42.0
click at [485, 293] on textarea "Remove, patch/paint touch up location after removal if needed." at bounding box center [603, 306] width 244 height 36
type textarea "Bees by the front window on the bottom of the wall"
click at [523, 507] on span "Create without photos" at bounding box center [539, 504] width 85 height 12
click at [497, 507] on input "Create without photos" at bounding box center [485, 503] width 21 height 21
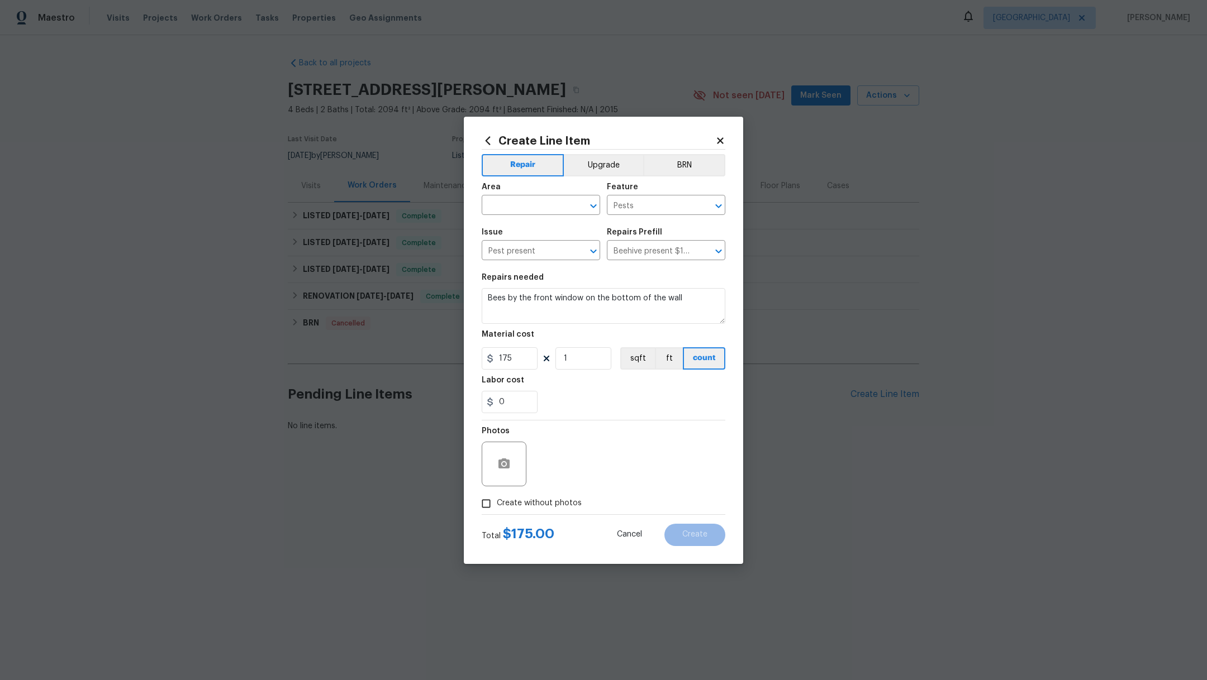
checkbox input "true"
click at [597, 473] on textarea at bounding box center [630, 464] width 190 height 45
type textarea "."
click at [530, 209] on input "text" at bounding box center [524, 206] width 87 height 17
type input "f"
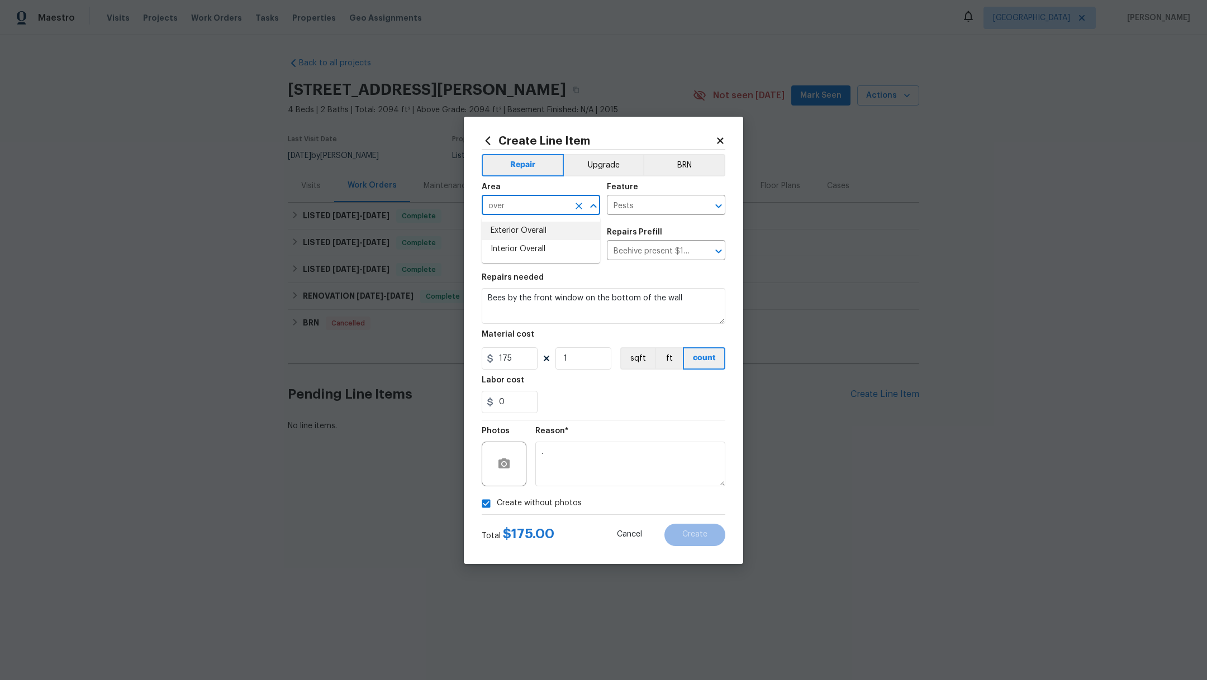
click at [535, 231] on li "Exterior Overall" at bounding box center [540, 231] width 118 height 18
type input "Exterior Overall"
click at [684, 530] on button "Create" at bounding box center [694, 535] width 61 height 22
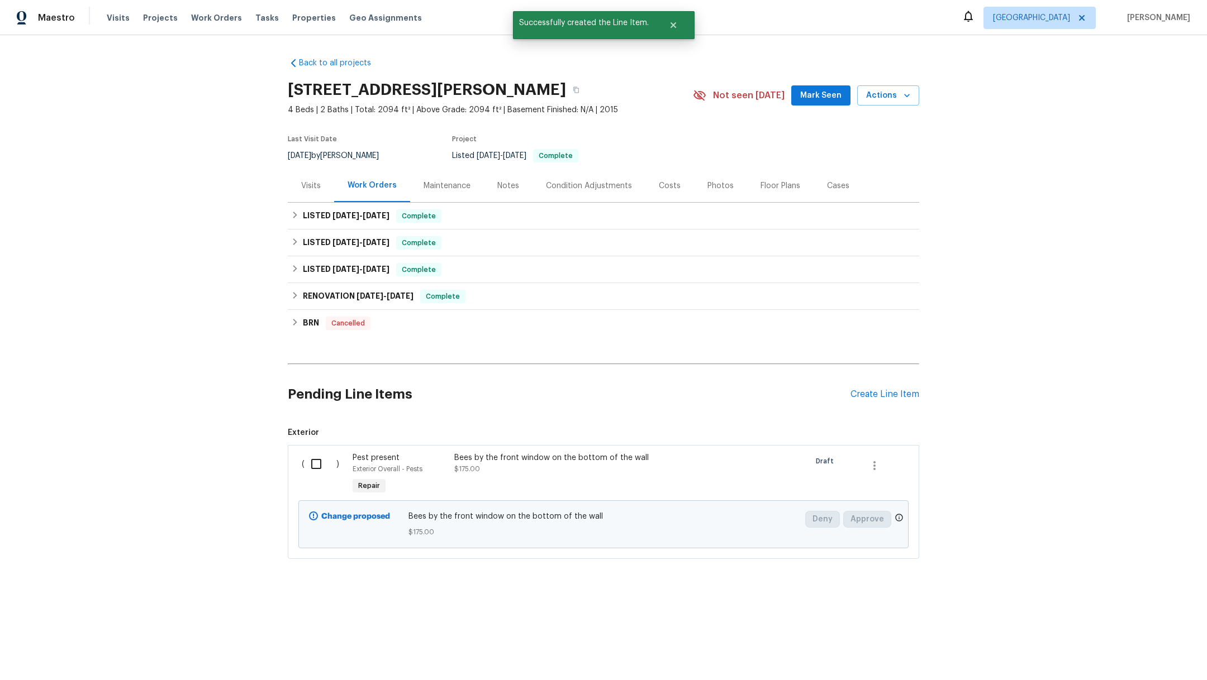
click at [311, 456] on input "checkbox" at bounding box center [320, 463] width 32 height 23
checkbox input "true"
click at [1132, 653] on span "Create Work Order" at bounding box center [1142, 653] width 74 height 14
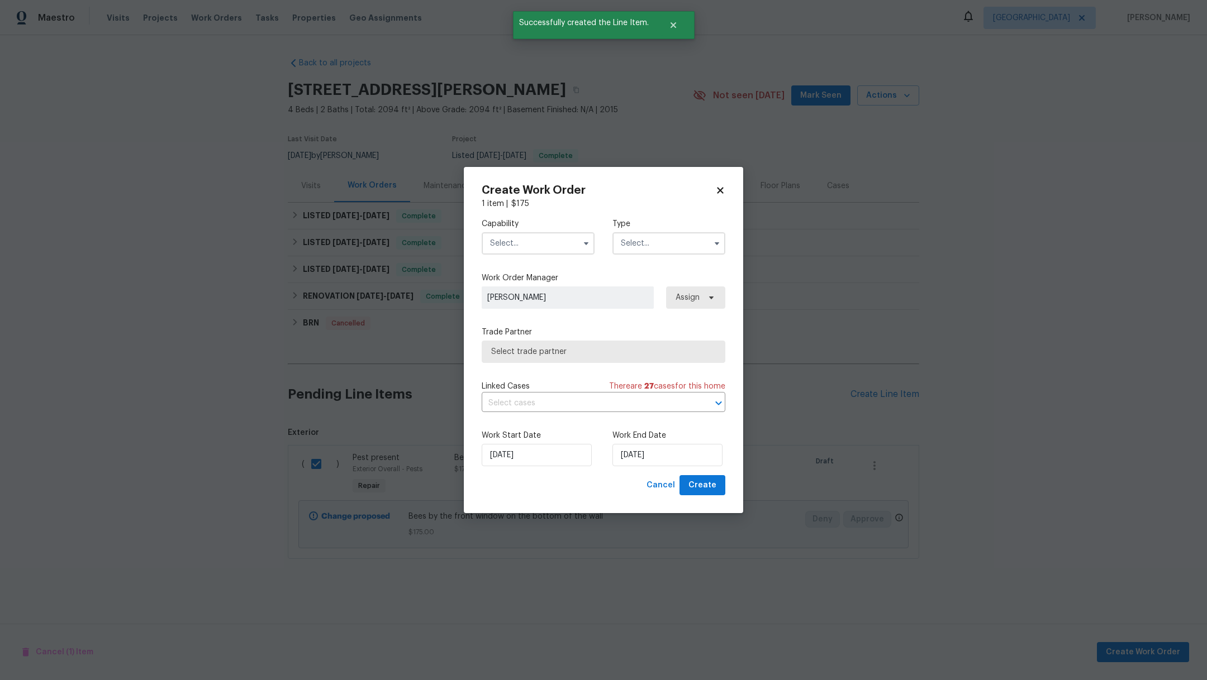
click at [512, 240] on input "text" at bounding box center [537, 243] width 113 height 22
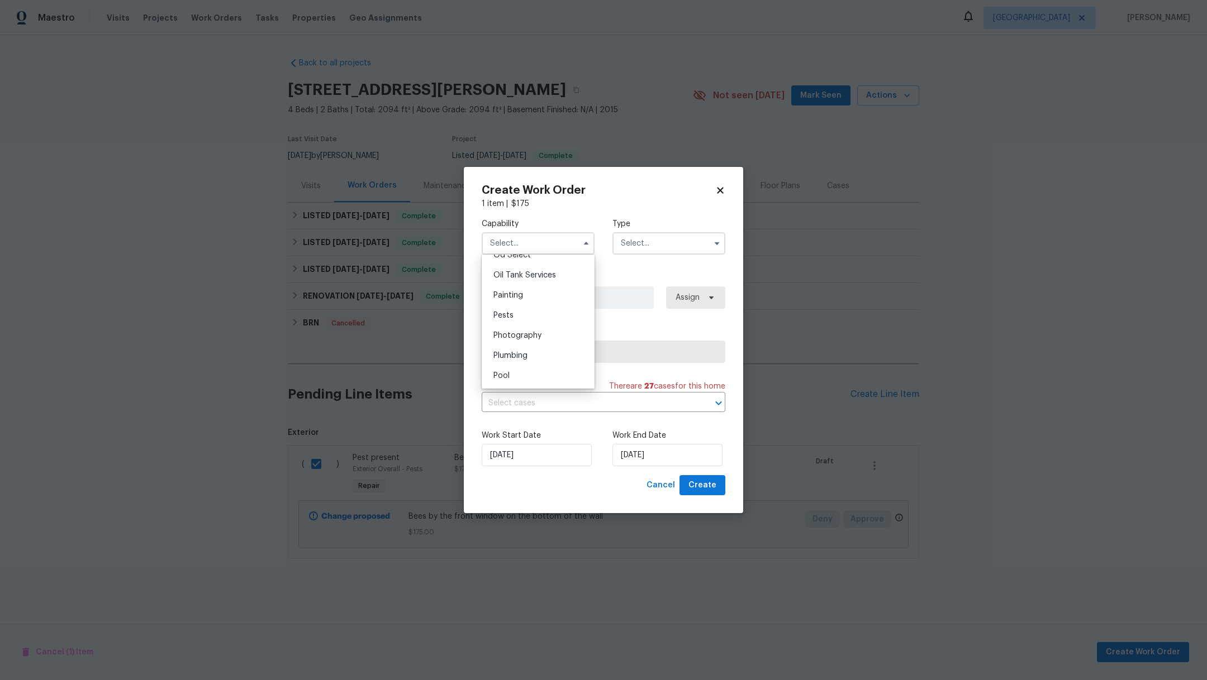
scroll to position [938, 0]
click at [560, 298] on div "Pests" at bounding box center [537, 288] width 107 height 20
type input "Pests"
click at [667, 247] on input "text" at bounding box center [668, 243] width 113 height 22
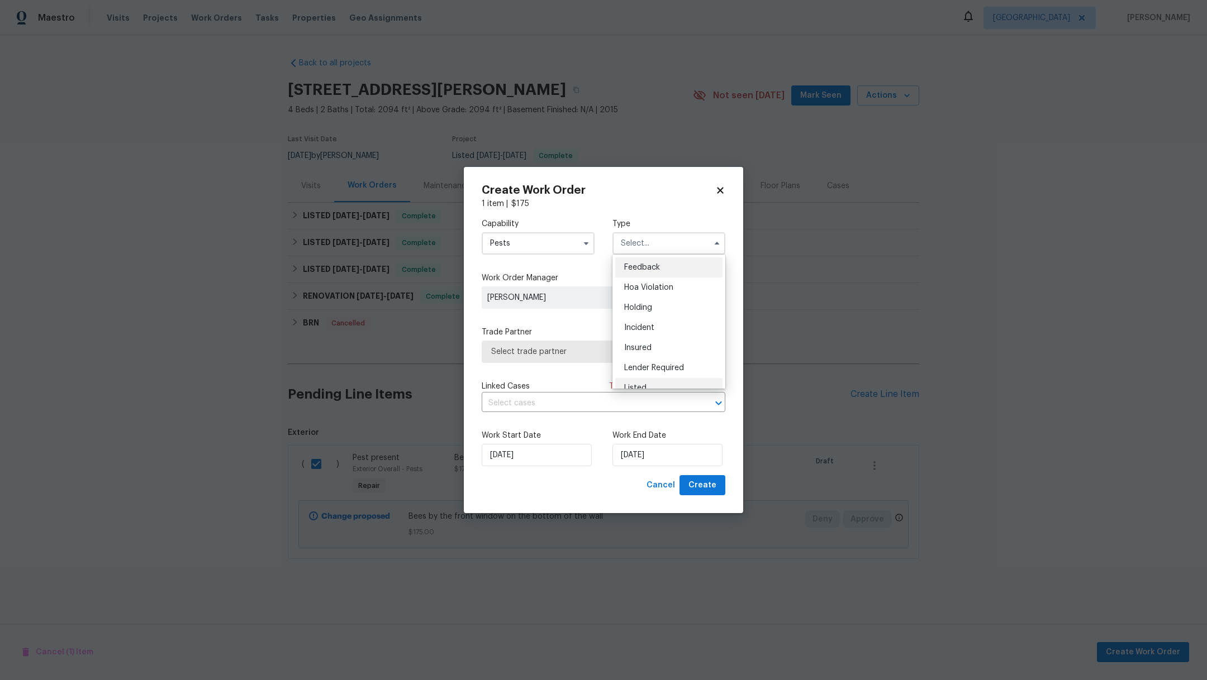
click at [701, 387] on div "Listed" at bounding box center [668, 388] width 107 height 20
type input "Listed"
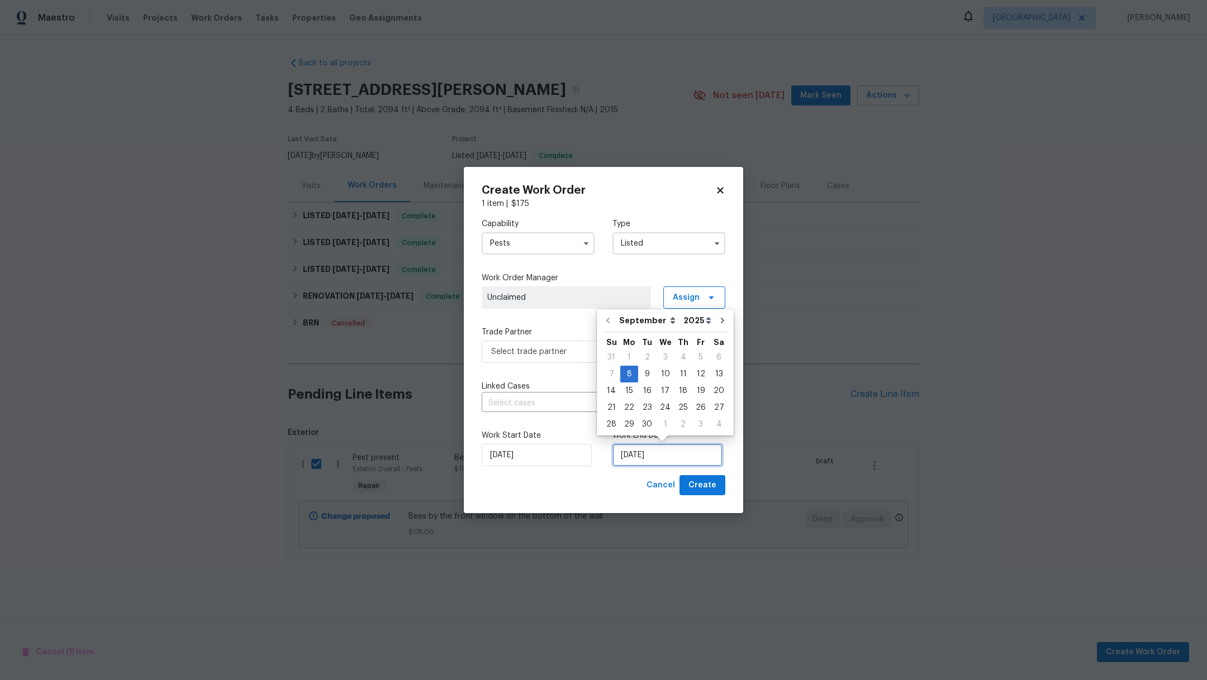
click at [661, 458] on input "[DATE]" at bounding box center [667, 455] width 110 height 22
click at [684, 373] on div "11" at bounding box center [682, 374] width 17 height 16
type input "[DATE]"
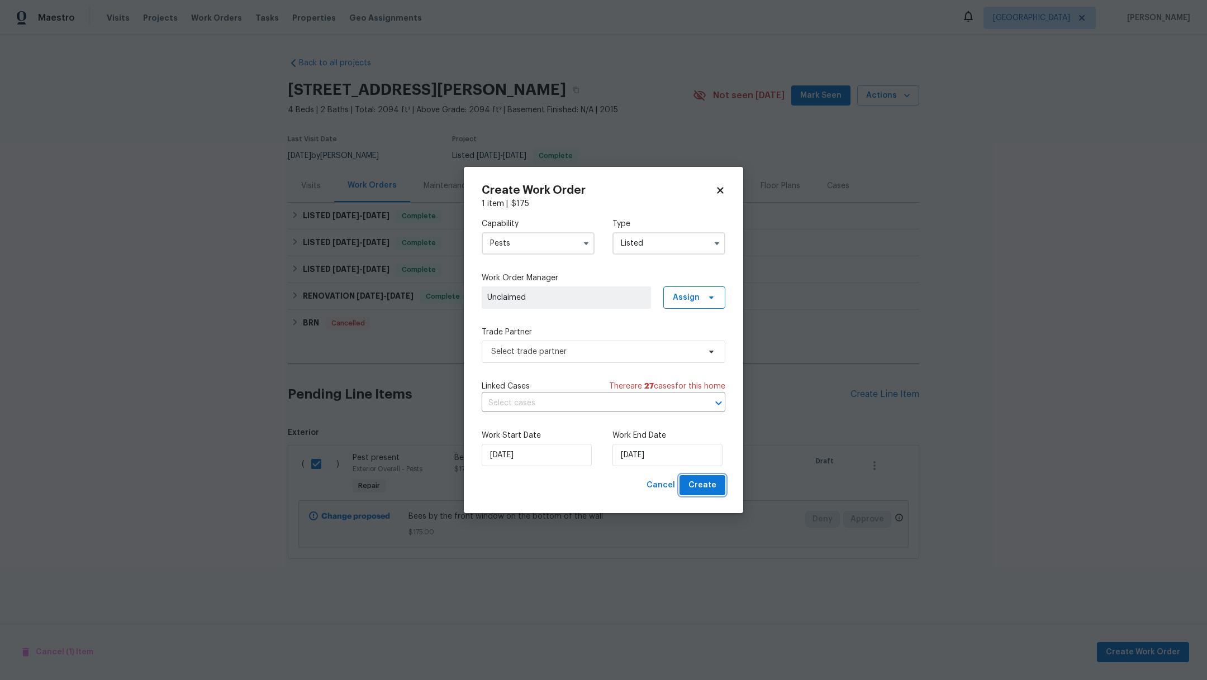
click at [697, 493] on button "Create" at bounding box center [702, 485] width 46 height 21
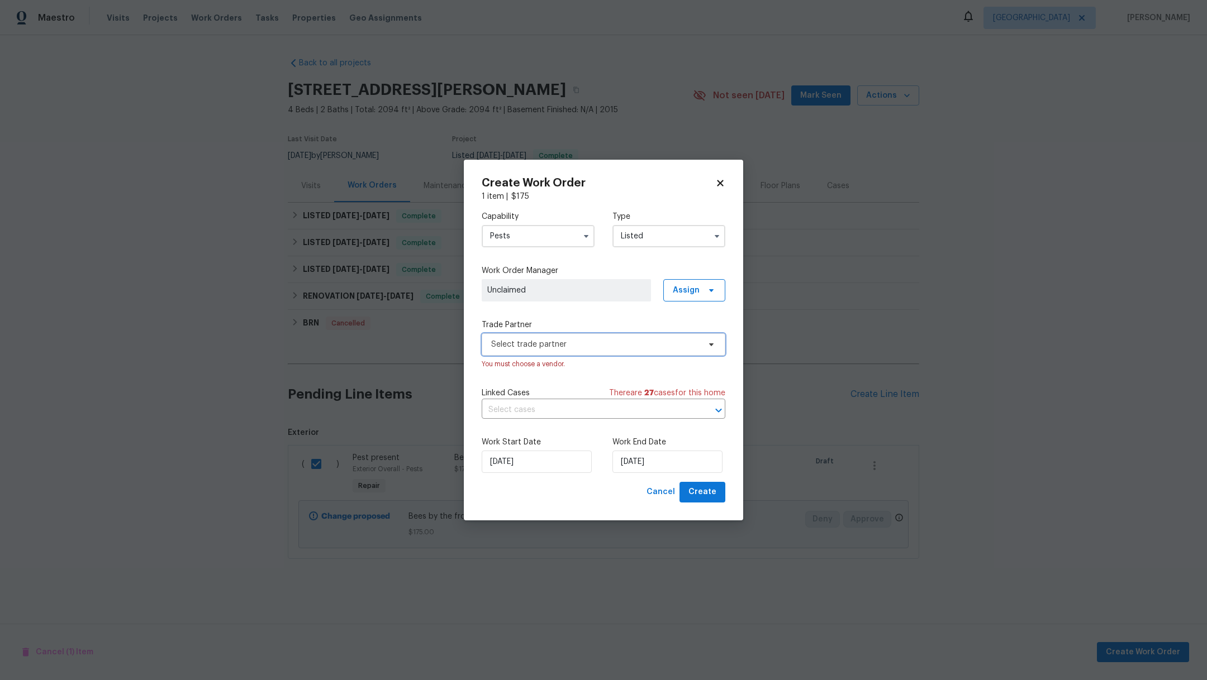
click at [516, 336] on span "Select trade partner" at bounding box center [603, 344] width 244 height 22
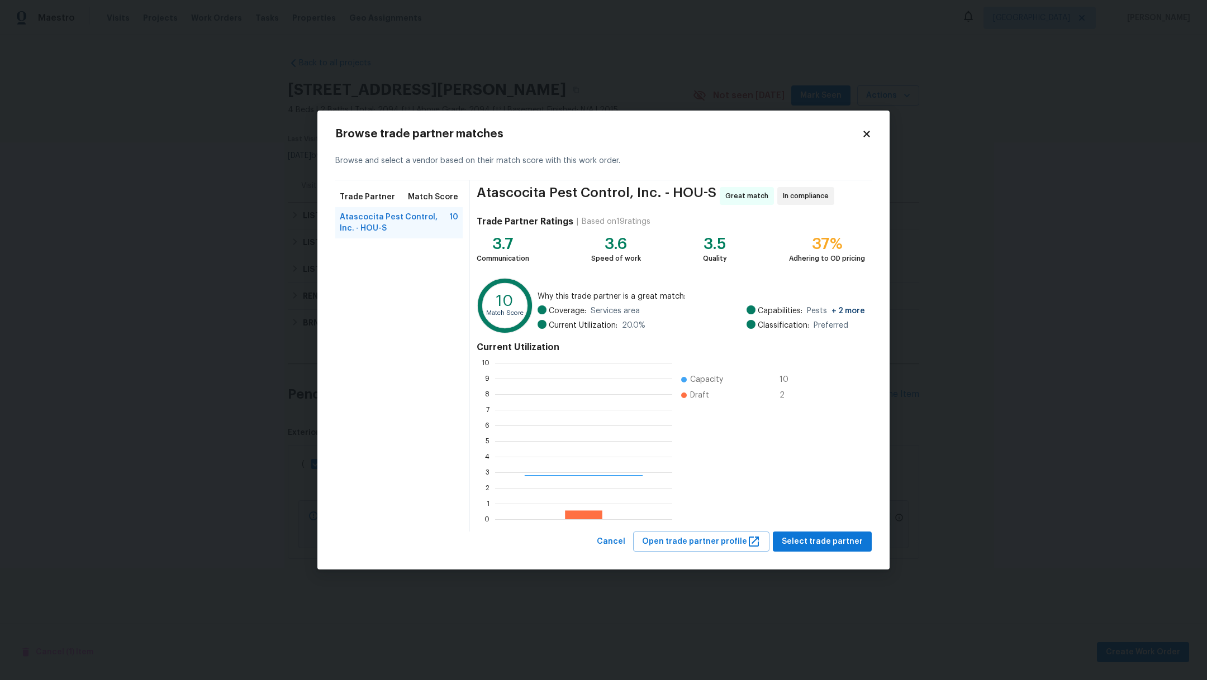
scroll to position [144, 164]
click at [824, 538] on span "Select trade partner" at bounding box center [821, 542] width 81 height 14
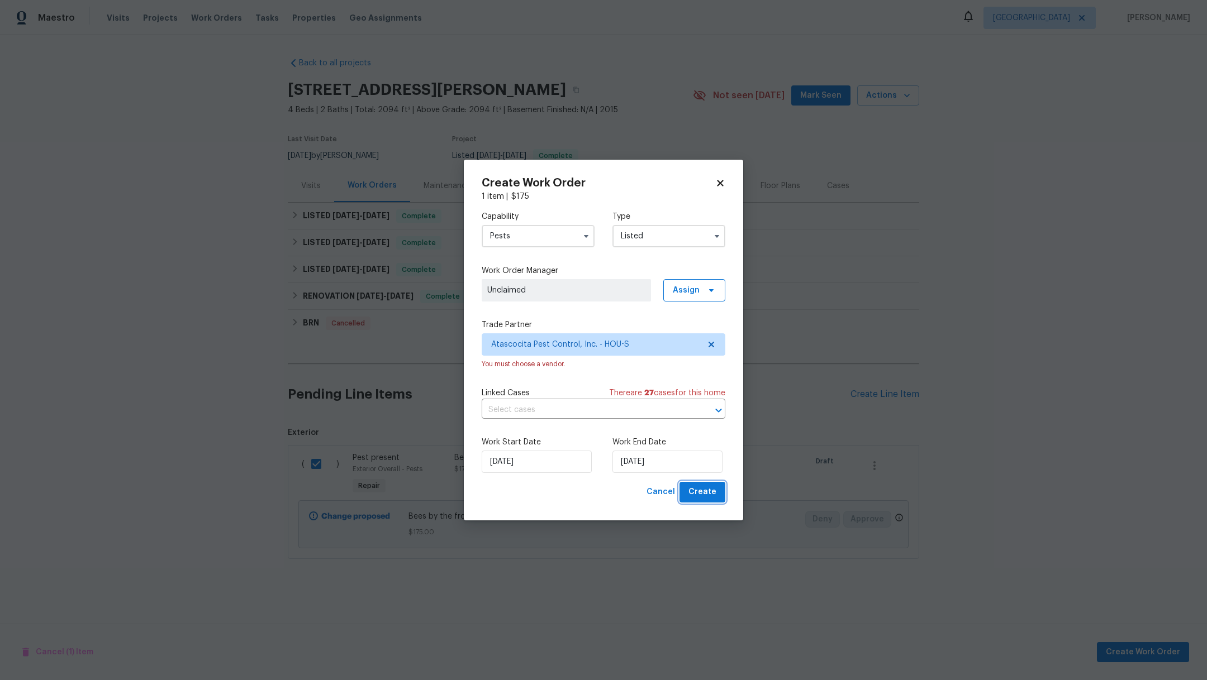
click at [719, 494] on button "Create" at bounding box center [702, 492] width 46 height 21
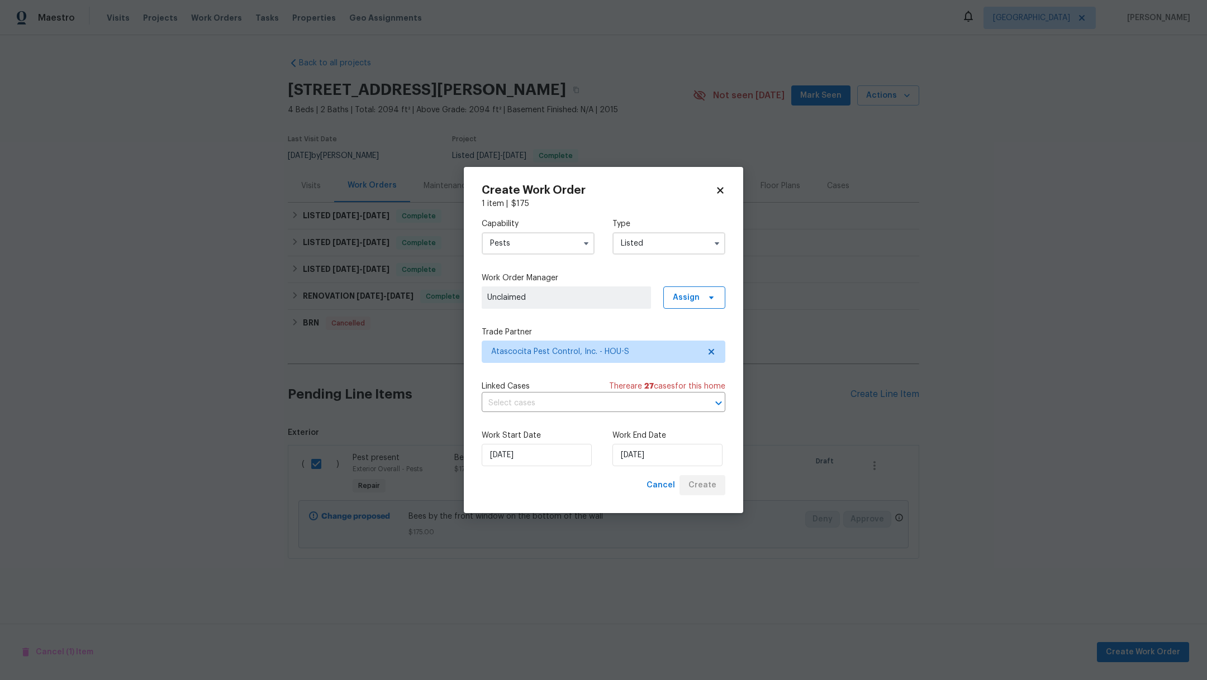
checkbox input "false"
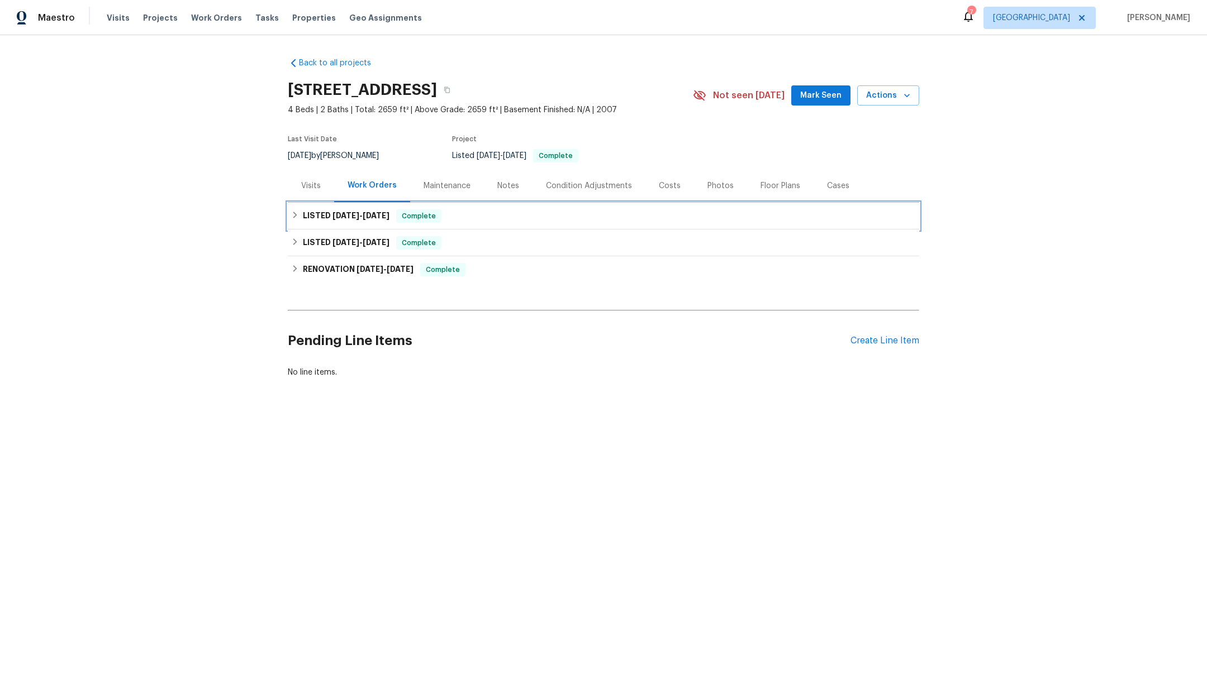
click at [332, 214] on span "9/4/25" at bounding box center [345, 216] width 27 height 8
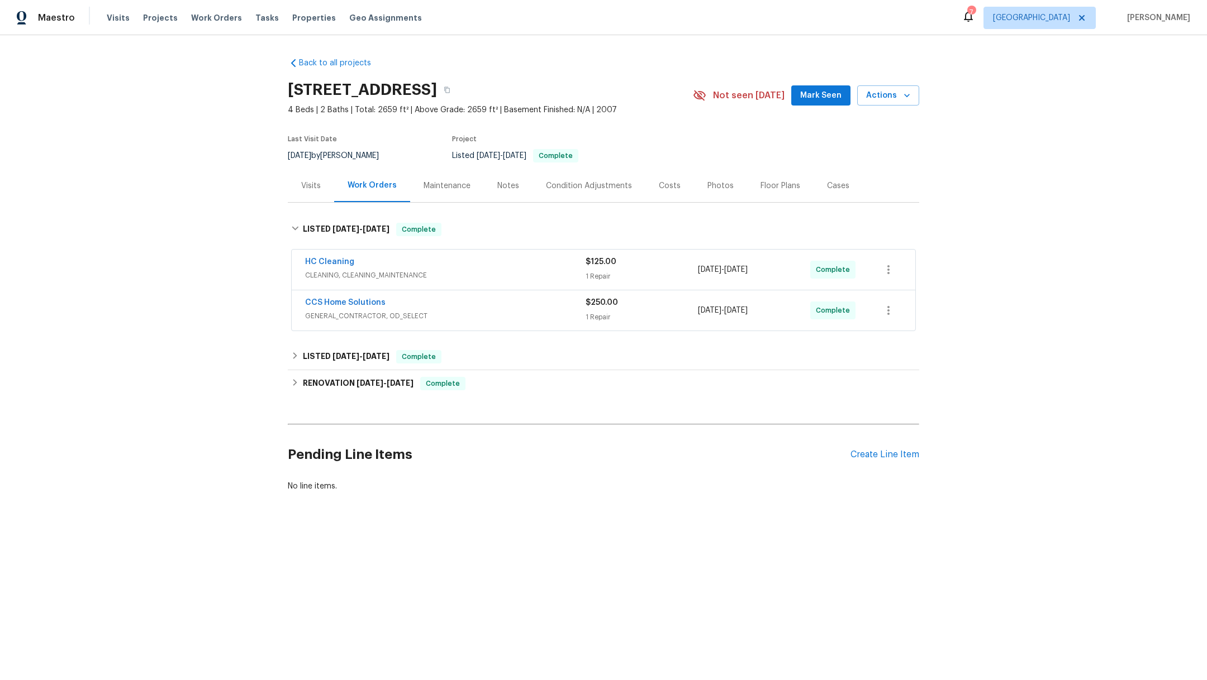
click at [326, 297] on span "CCS Home Solutions" at bounding box center [345, 302] width 80 height 11
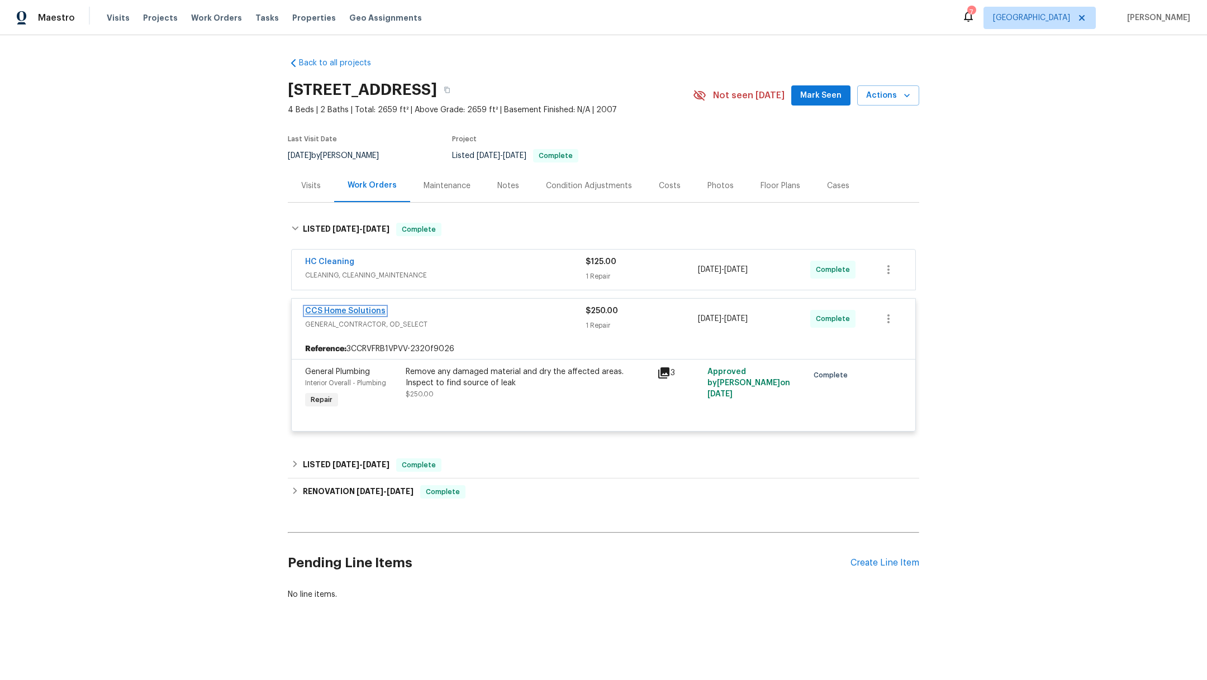
click at [326, 307] on link "CCS Home Solutions" at bounding box center [345, 311] width 80 height 8
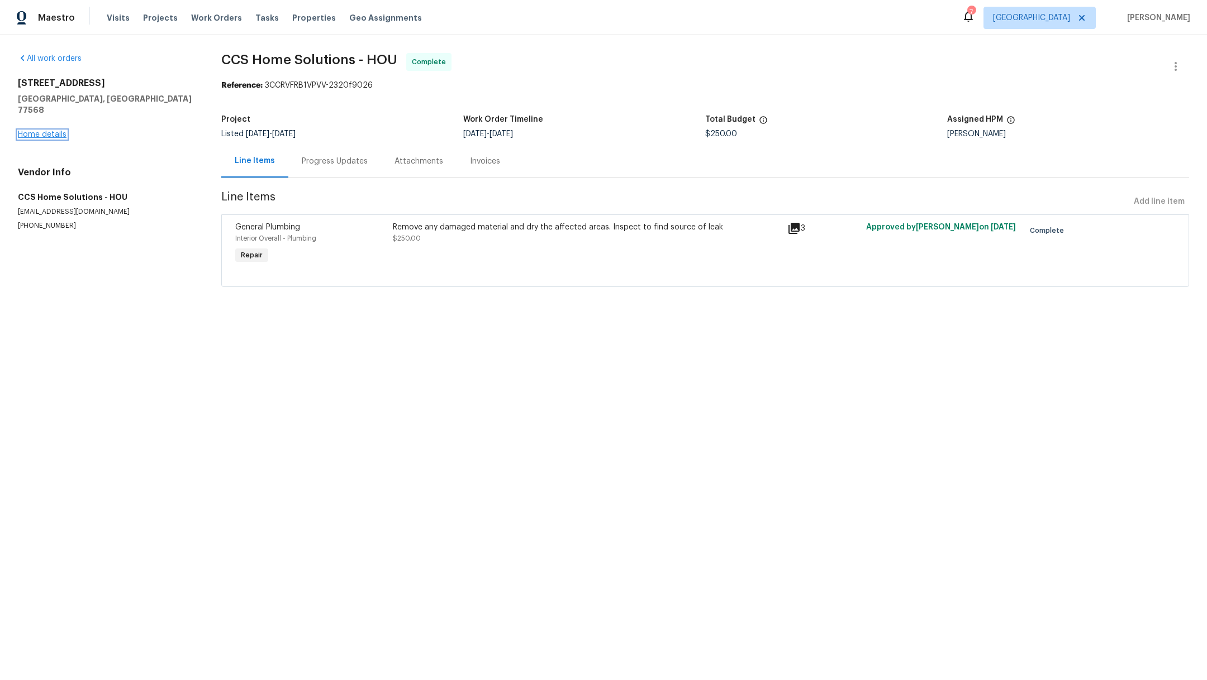
click at [39, 131] on link "Home details" at bounding box center [42, 135] width 49 height 8
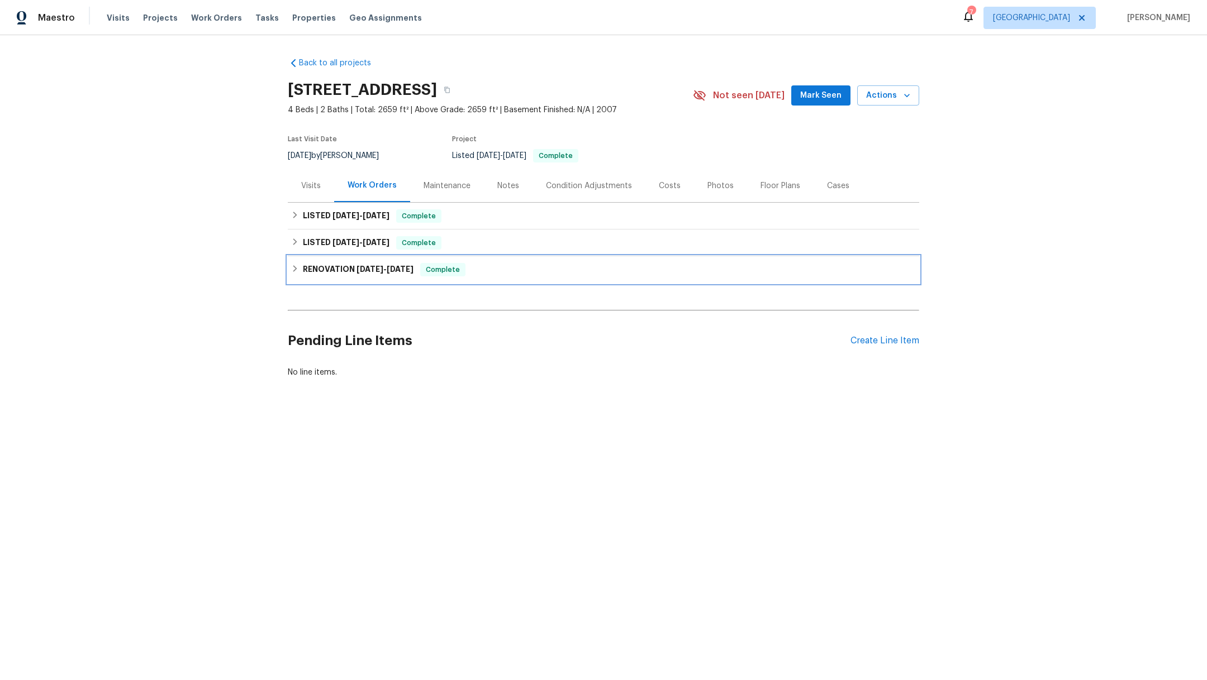
click at [319, 272] on h6 "RENOVATION 6/16/25 - 6/25/25" at bounding box center [358, 269] width 111 height 13
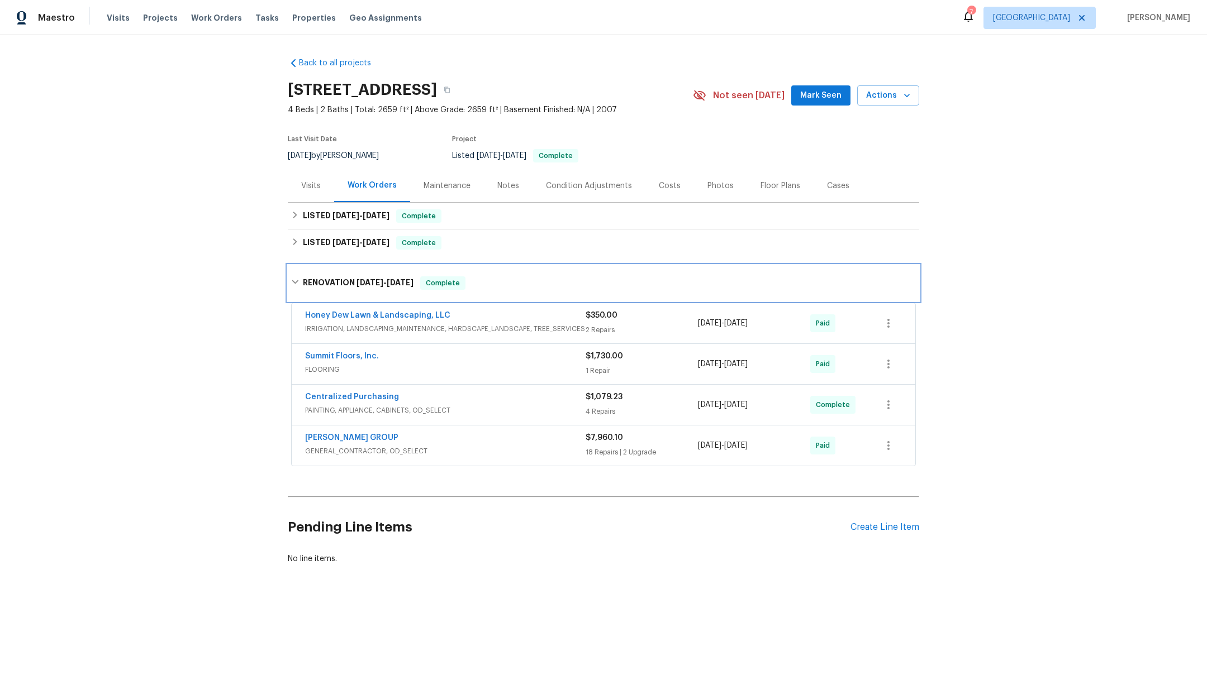
click at [319, 272] on div "RENOVATION 6/16/25 - 6/25/25 Complete" at bounding box center [603, 283] width 631 height 36
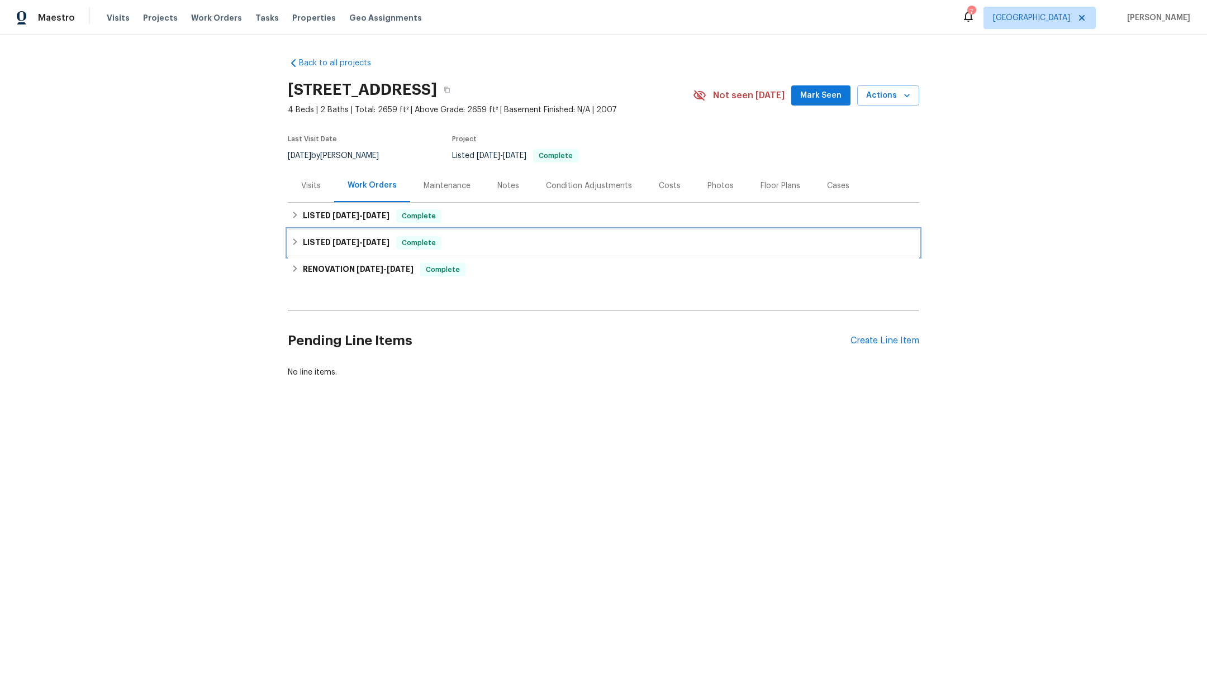
click at [312, 251] on div "LISTED 7/16/25 - 7/23/25 Complete" at bounding box center [603, 243] width 631 height 27
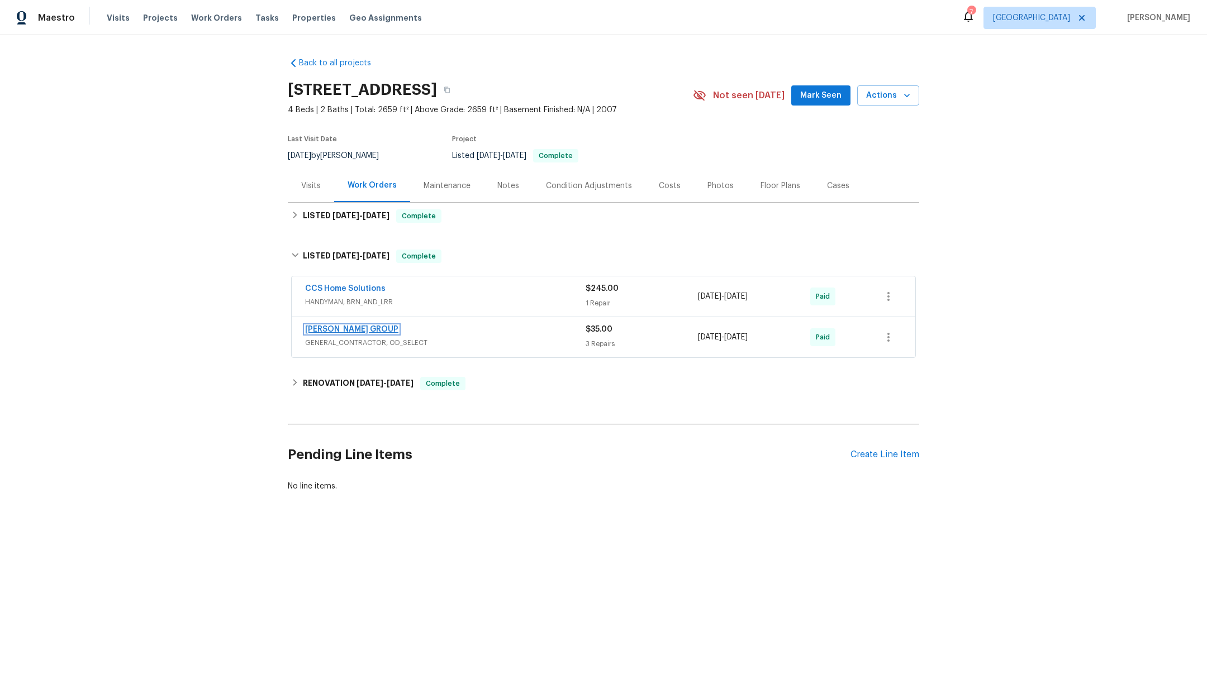
click at [330, 327] on link "BARAKEL VENZ GROUP" at bounding box center [351, 330] width 93 height 8
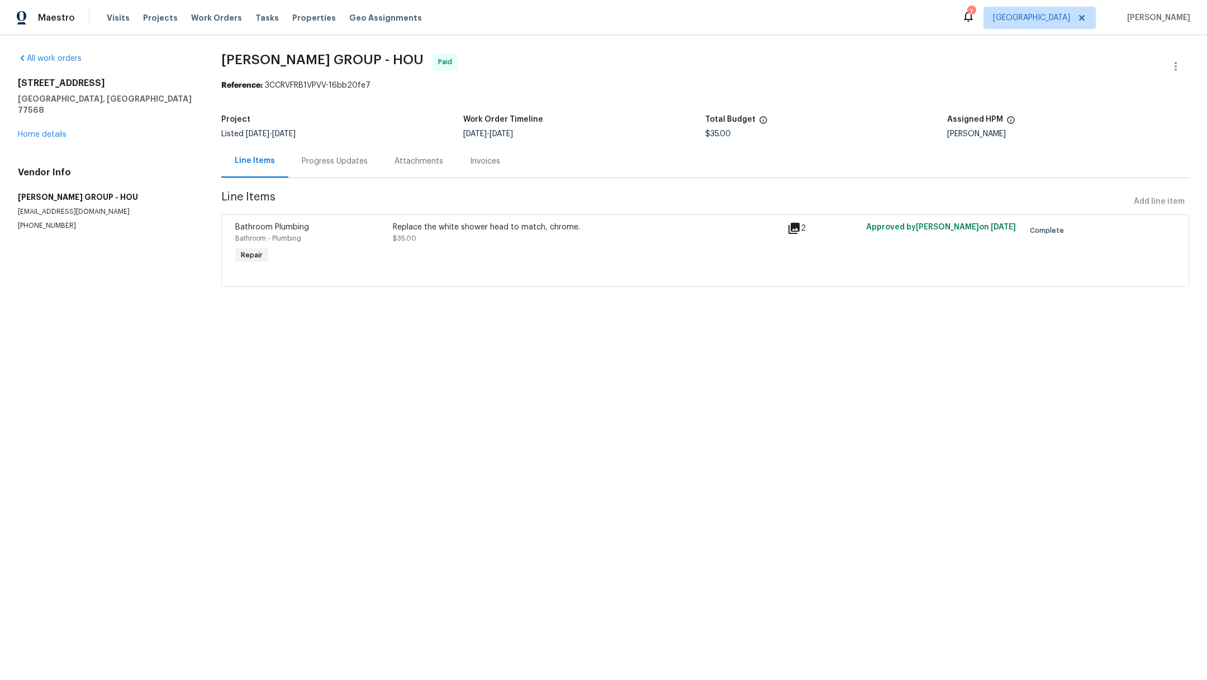
click at [497, 252] on div "Replace the white shower head to match, chrome. $35.00" at bounding box center [586, 243] width 394 height 51
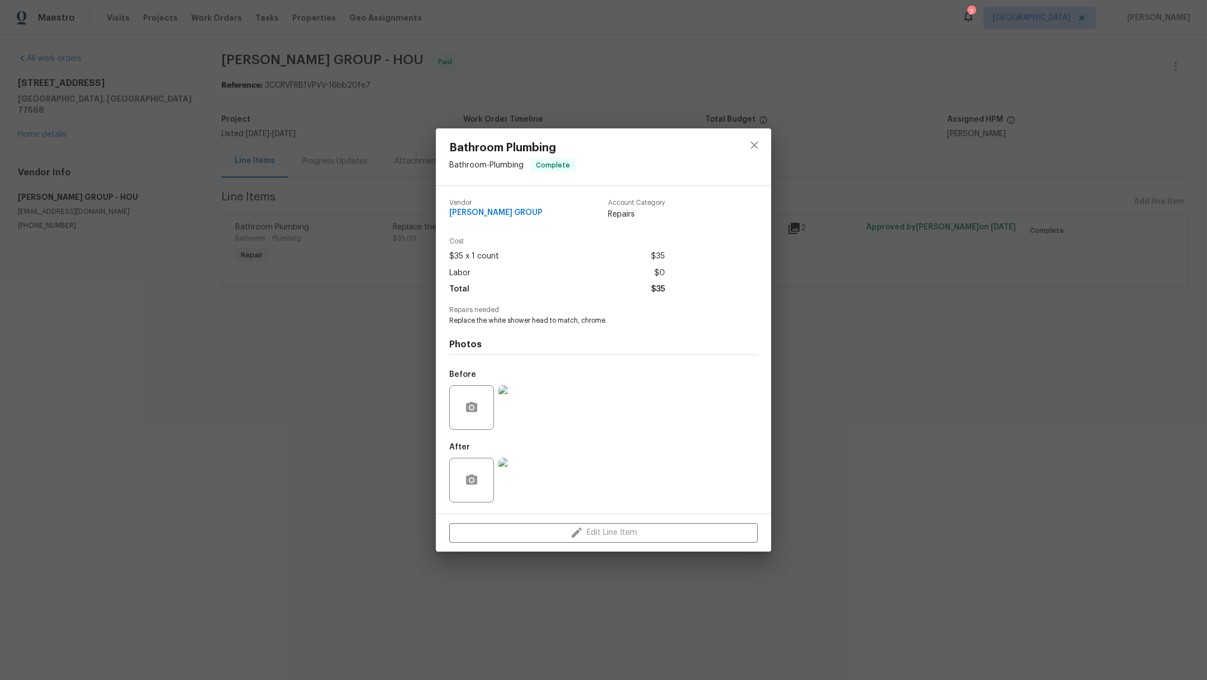
click at [528, 486] on img at bounding box center [520, 480] width 45 height 45
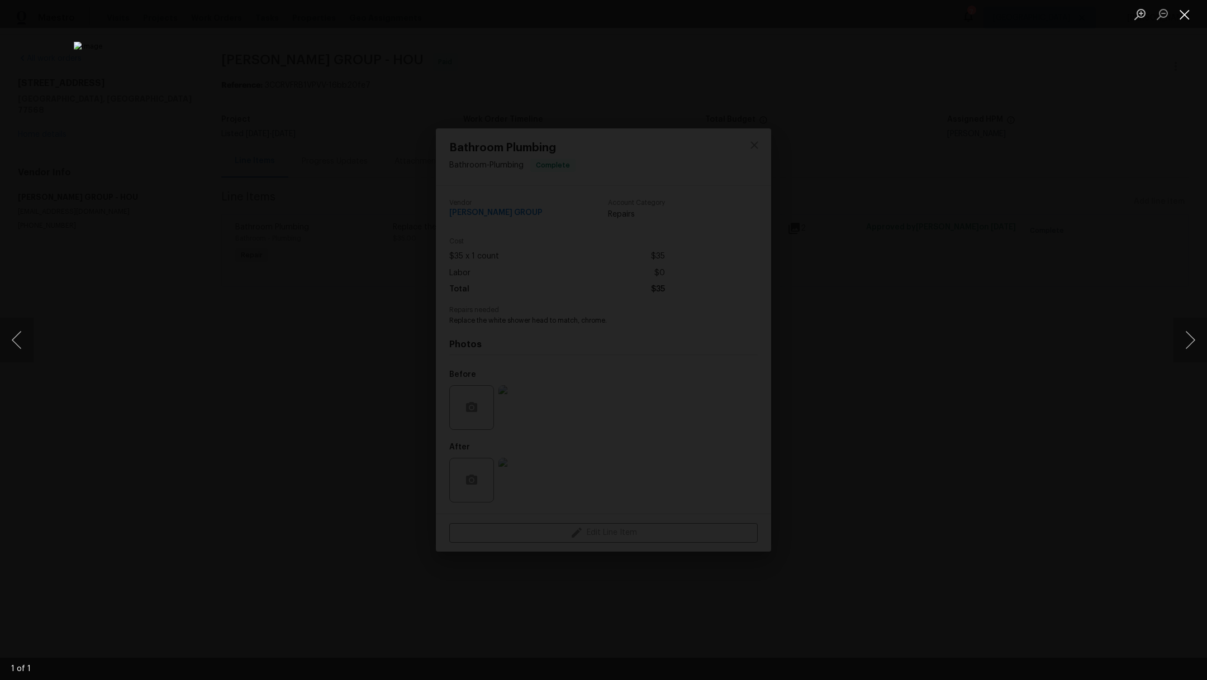
click at [1184, 18] on button "Close lightbox" at bounding box center [1184, 14] width 22 height 20
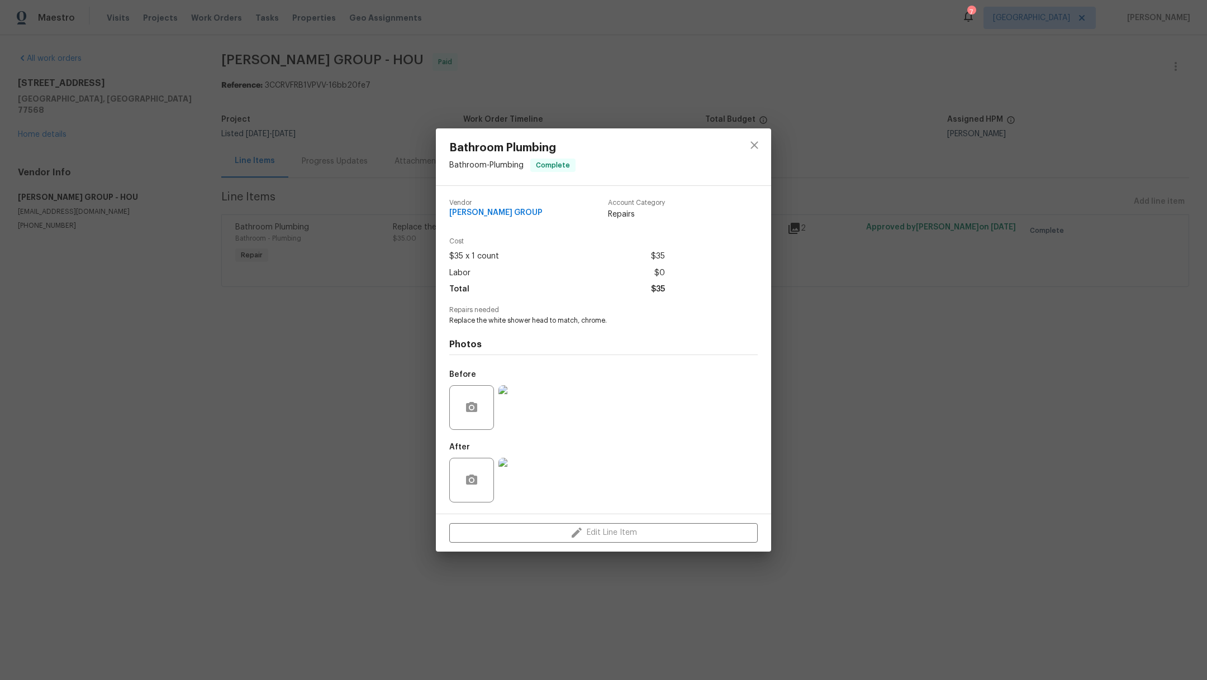
click at [514, 405] on img at bounding box center [520, 407] width 45 height 45
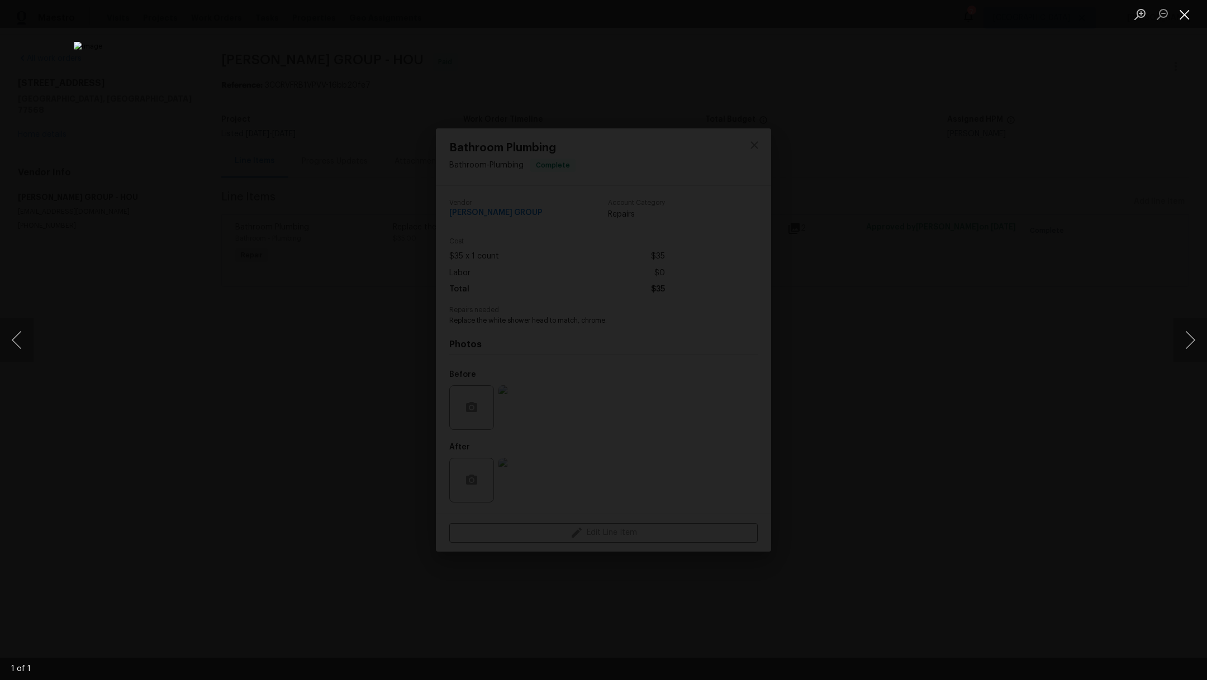
click at [1183, 18] on button "Close lightbox" at bounding box center [1184, 14] width 22 height 20
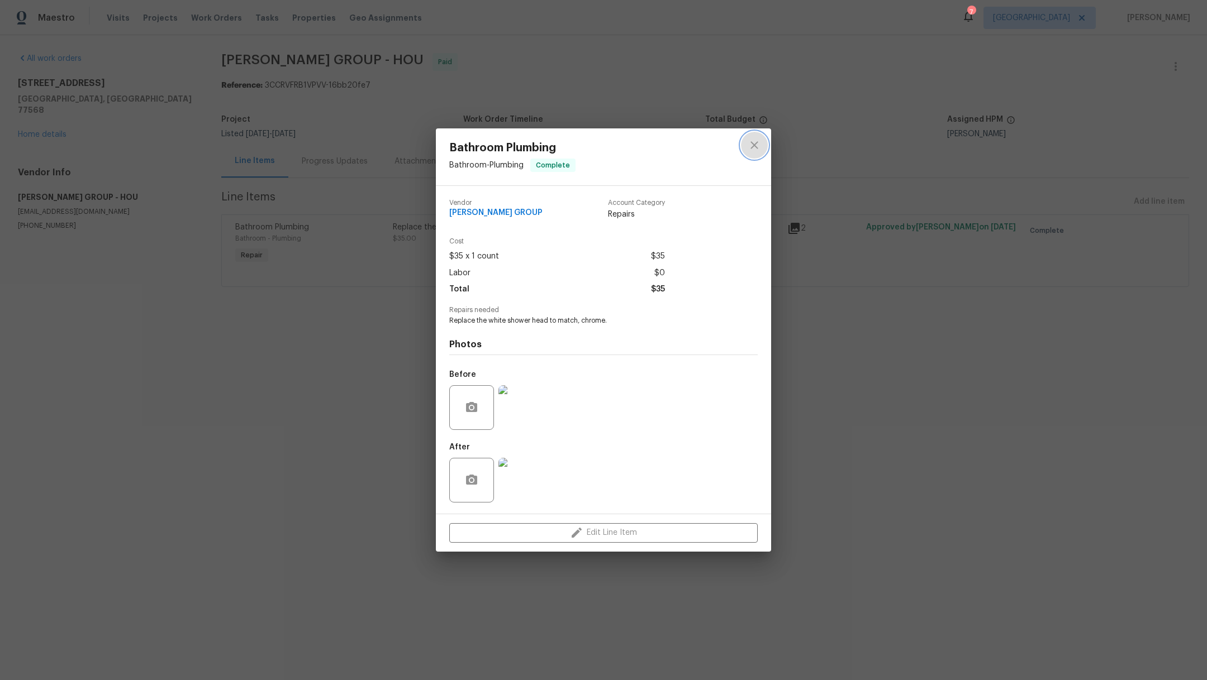
click at [761, 142] on button "close" at bounding box center [754, 145] width 27 height 27
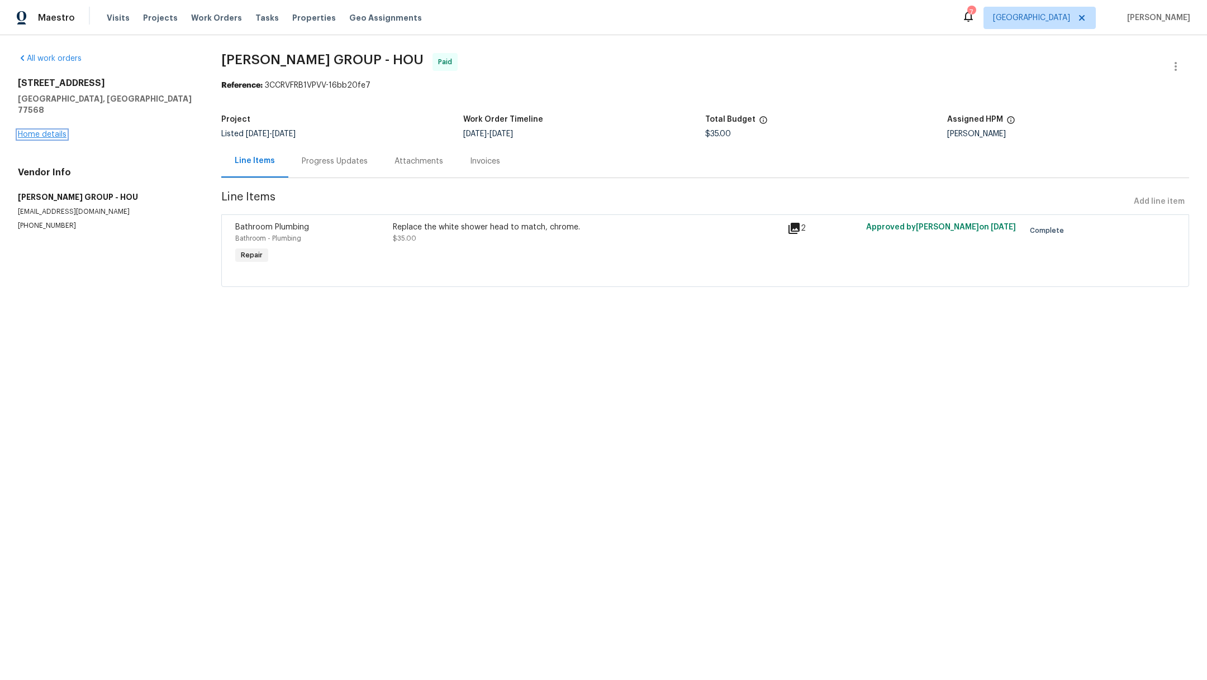
click at [44, 131] on link "Home details" at bounding box center [42, 135] width 49 height 8
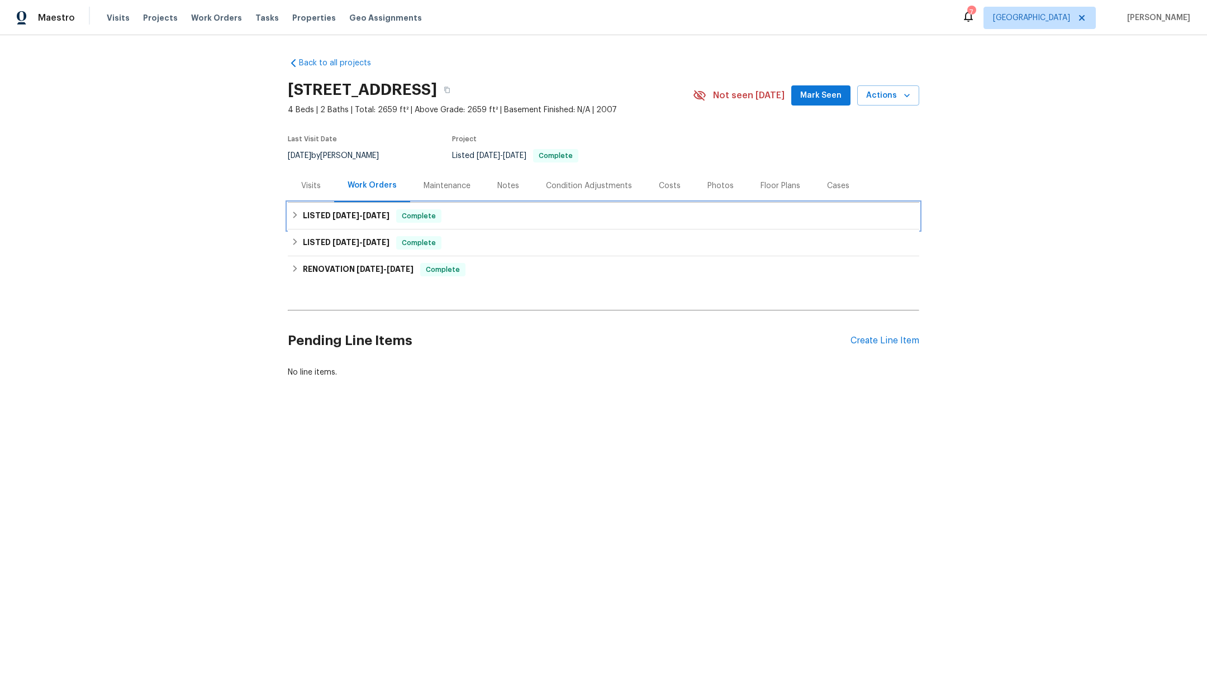
click at [316, 217] on h6 "LISTED 9/4/25 - 9/8/25" at bounding box center [346, 215] width 87 height 13
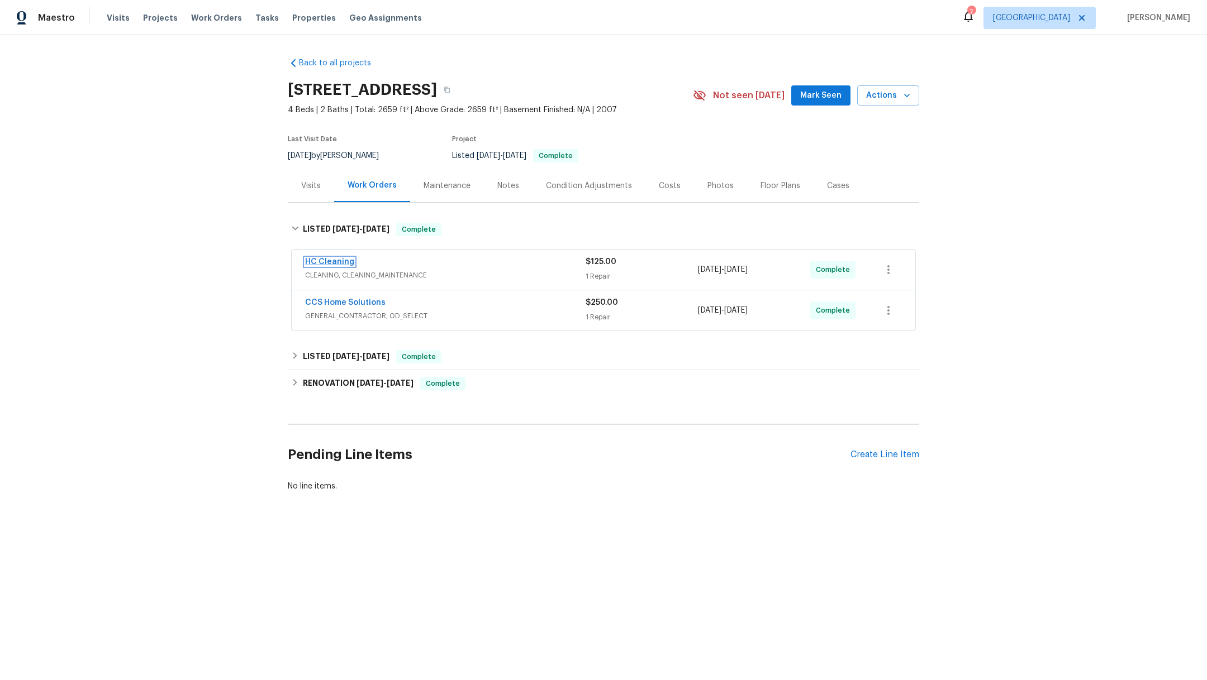
click at [310, 260] on link "HC Cleaning" at bounding box center [329, 262] width 49 height 8
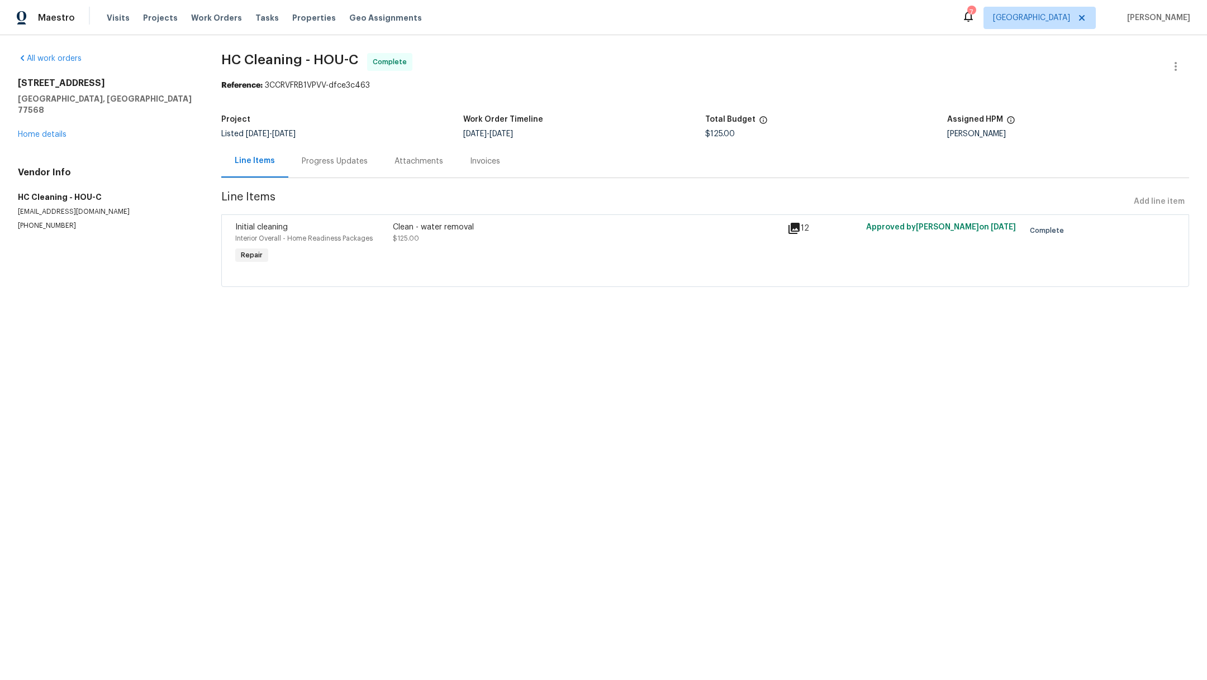
click at [460, 242] on div "Clean - water removal $125.00" at bounding box center [587, 233] width 388 height 22
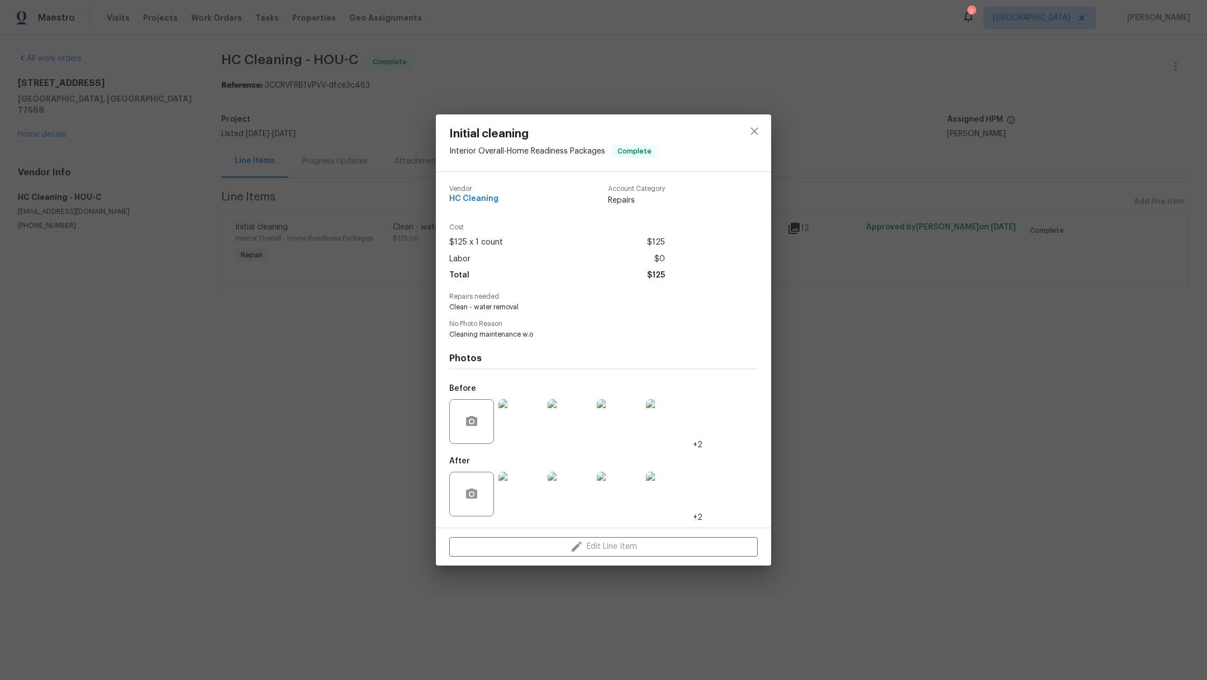
click at [527, 433] on img at bounding box center [520, 421] width 45 height 45
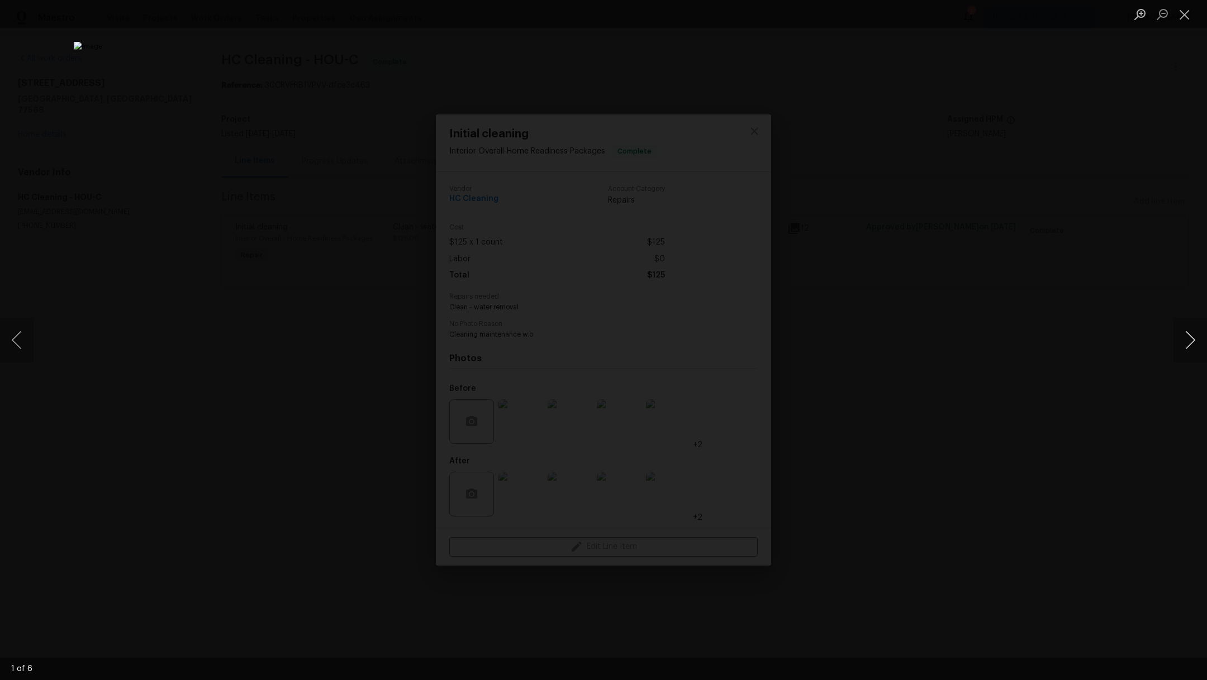
click at [1191, 351] on button "Next image" at bounding box center [1190, 340] width 34 height 45
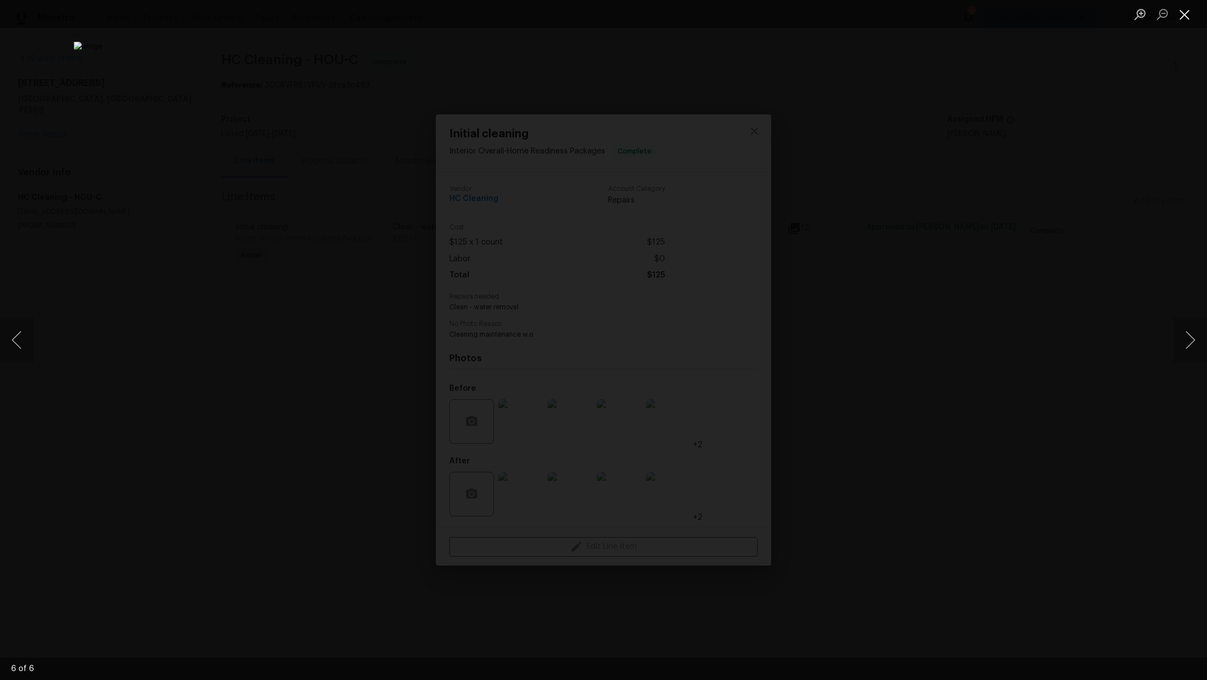
click at [1182, 19] on button "Close lightbox" at bounding box center [1184, 14] width 22 height 20
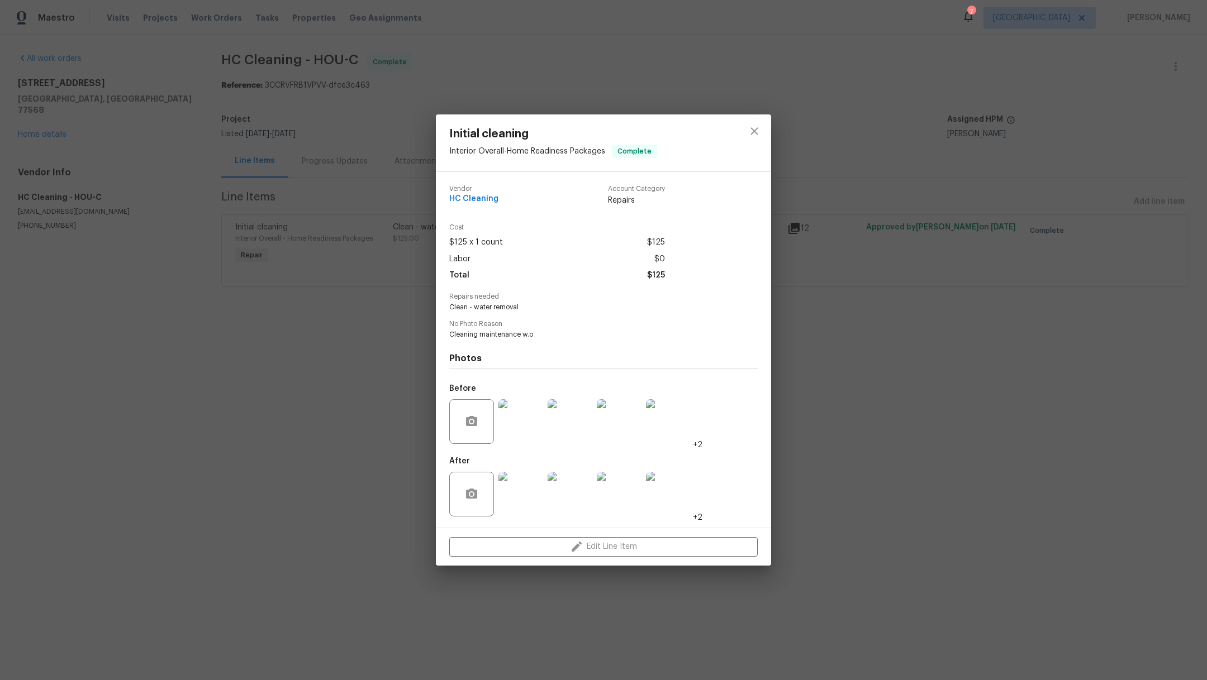
click at [518, 503] on img at bounding box center [520, 494] width 45 height 45
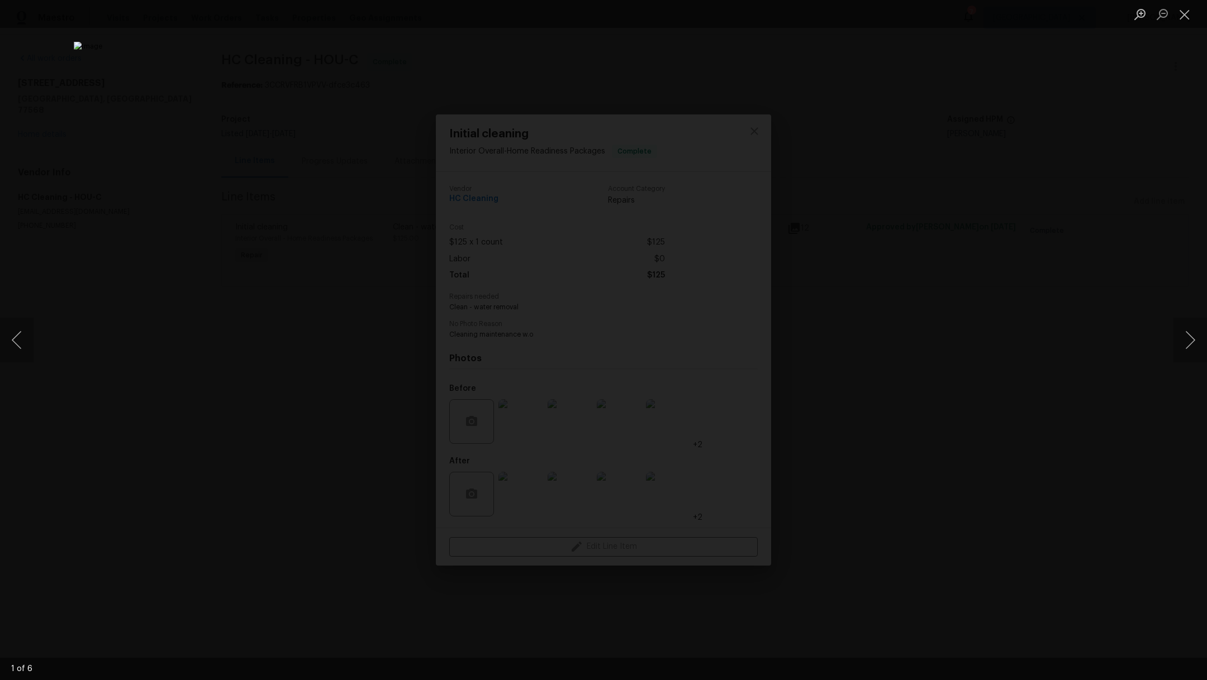
click at [1171, 346] on div "Lightbox" at bounding box center [603, 340] width 1207 height 680
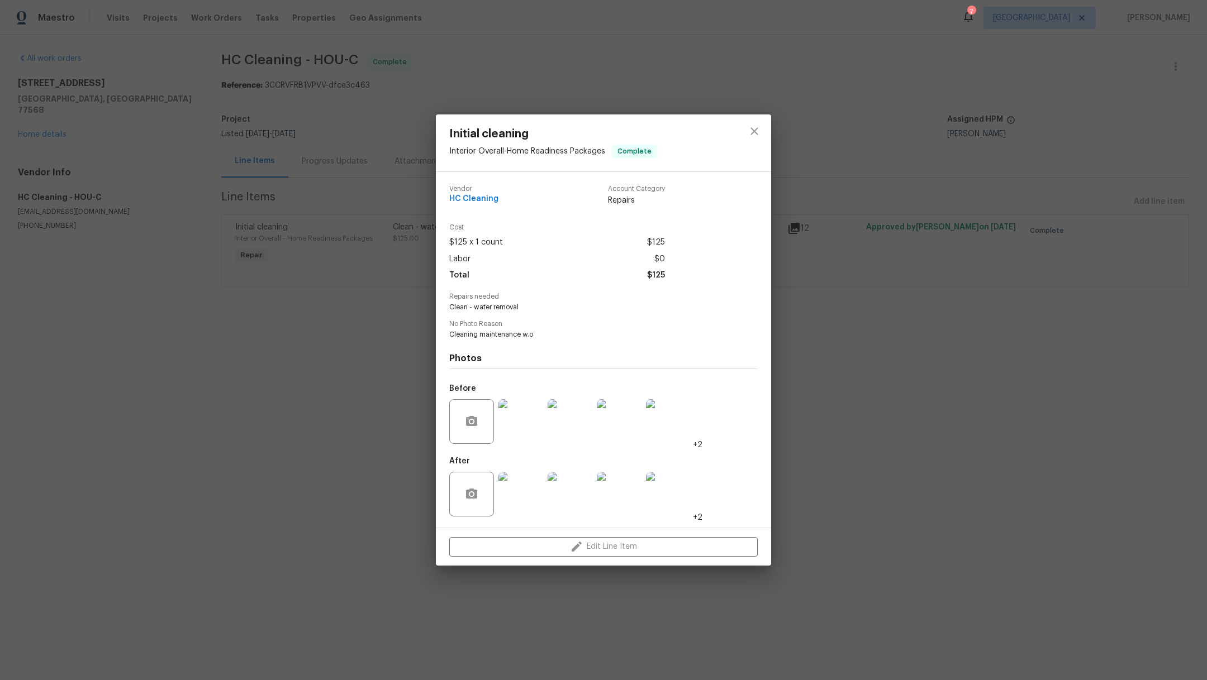
click at [1171, 346] on div "Initial cleaning Interior Overall - Home Readiness Packages Complete Vendor HC …" at bounding box center [603, 340] width 1207 height 680
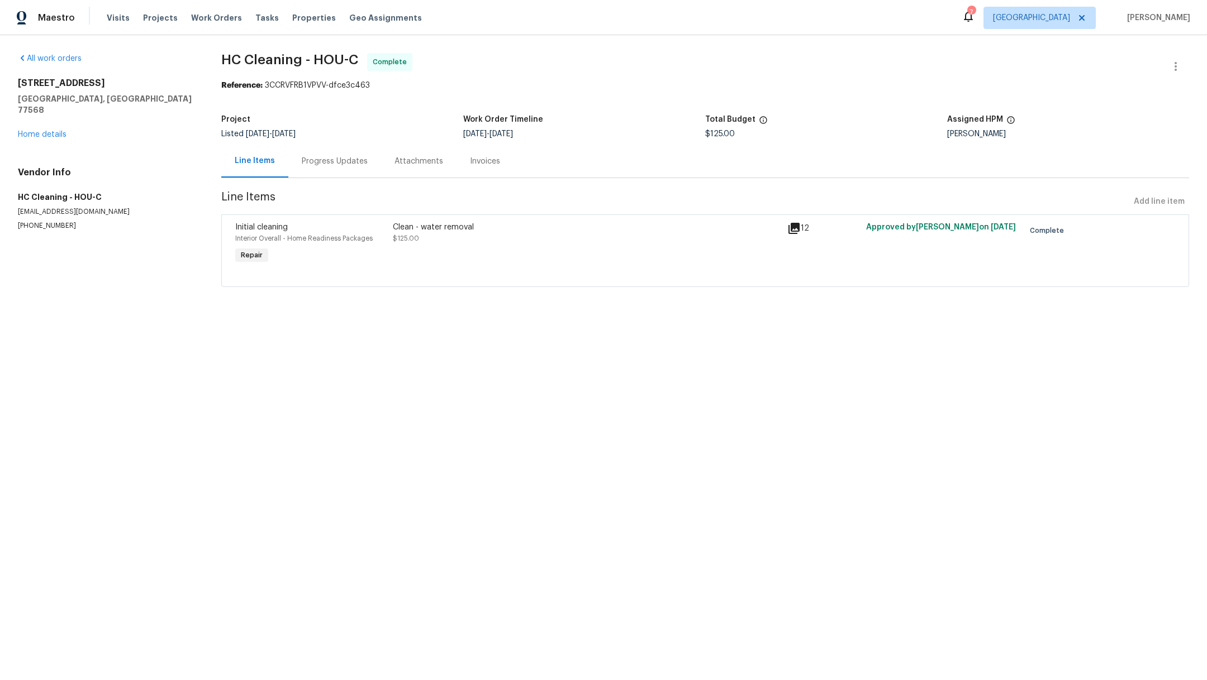
click at [48, 116] on div "607 Red Oak Canyon Ln La Marque, TX 77568 Home details" at bounding box center [106, 109] width 177 height 63
click at [48, 131] on link "Home details" at bounding box center [42, 135] width 49 height 8
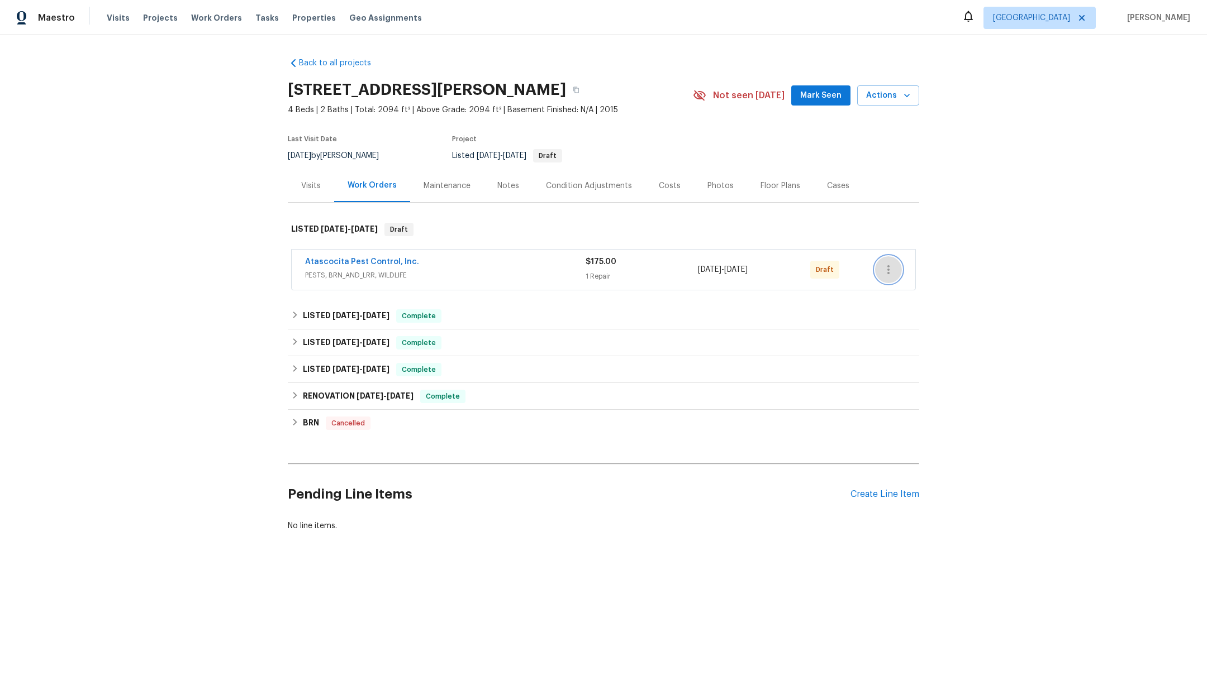
click at [880, 279] on button "button" at bounding box center [888, 269] width 27 height 27
click at [893, 290] on li "Confirm and Send to Vendor" at bounding box center [931, 288] width 125 height 18
